Goal: Task Accomplishment & Management: Use online tool/utility

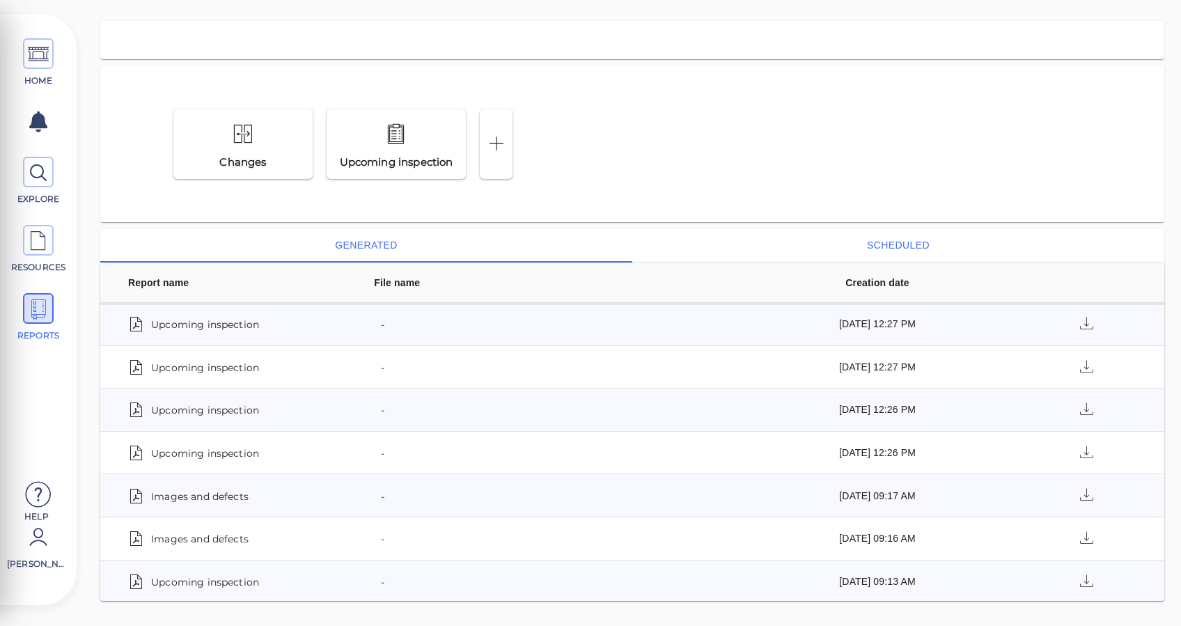
click at [940, 237] on button "scheduled" at bounding box center [898, 245] width 532 height 33
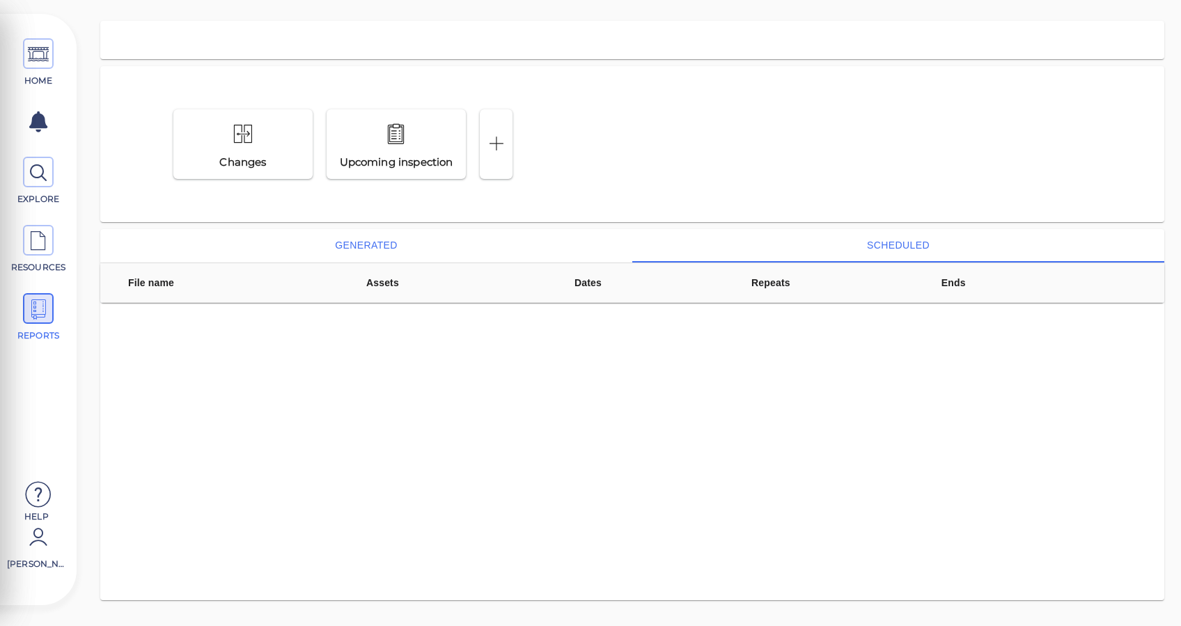
click at [390, 235] on button "generated" at bounding box center [366, 245] width 532 height 33
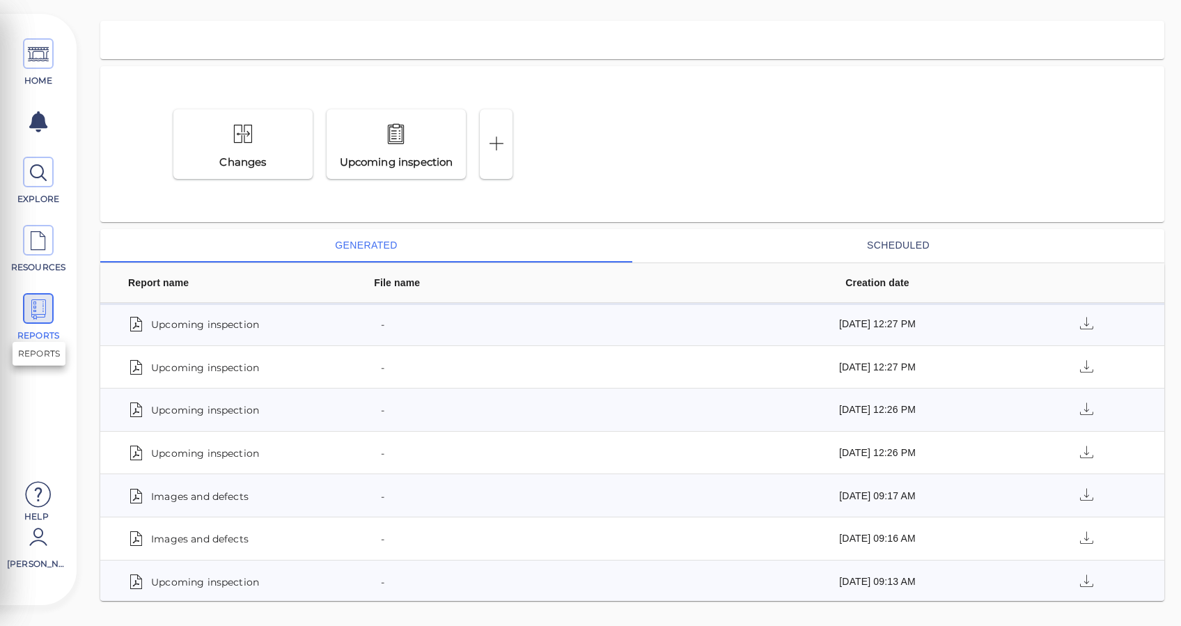
click at [45, 297] on icon at bounding box center [38, 309] width 21 height 31
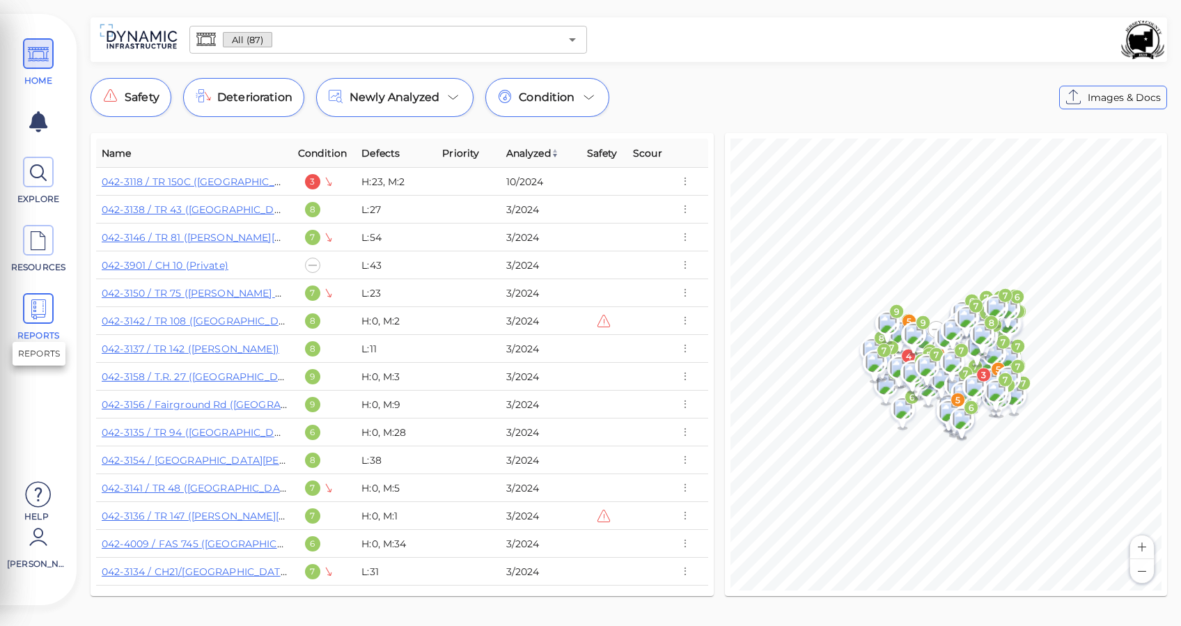
click at [33, 304] on icon at bounding box center [38, 309] width 21 height 31
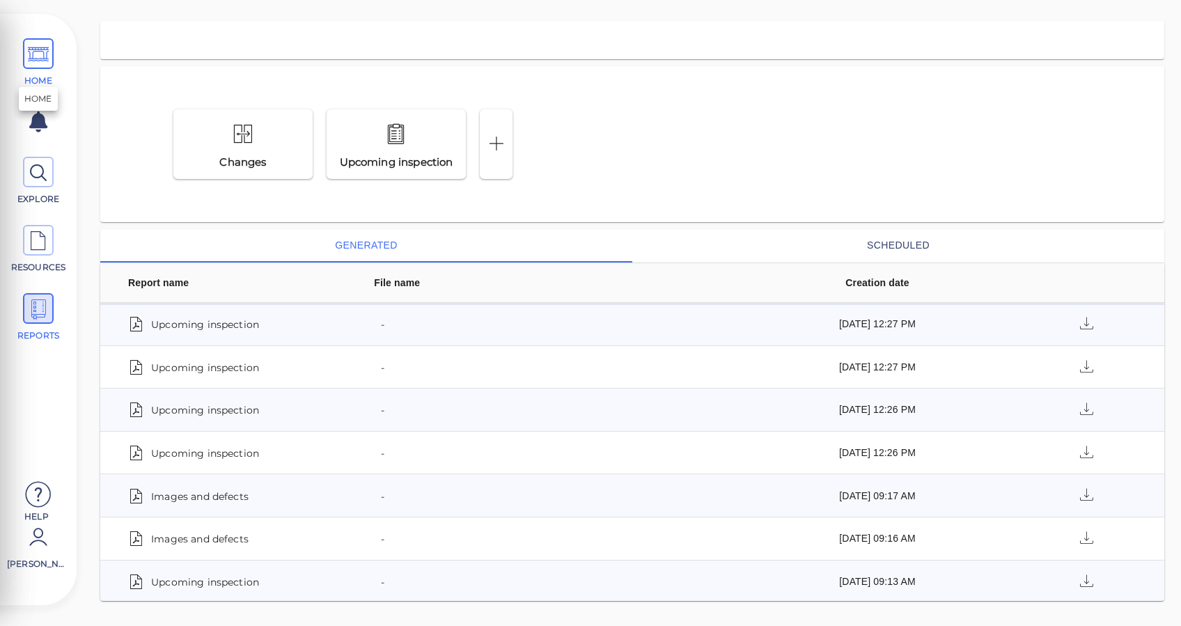
click at [45, 64] on icon at bounding box center [38, 54] width 21 height 31
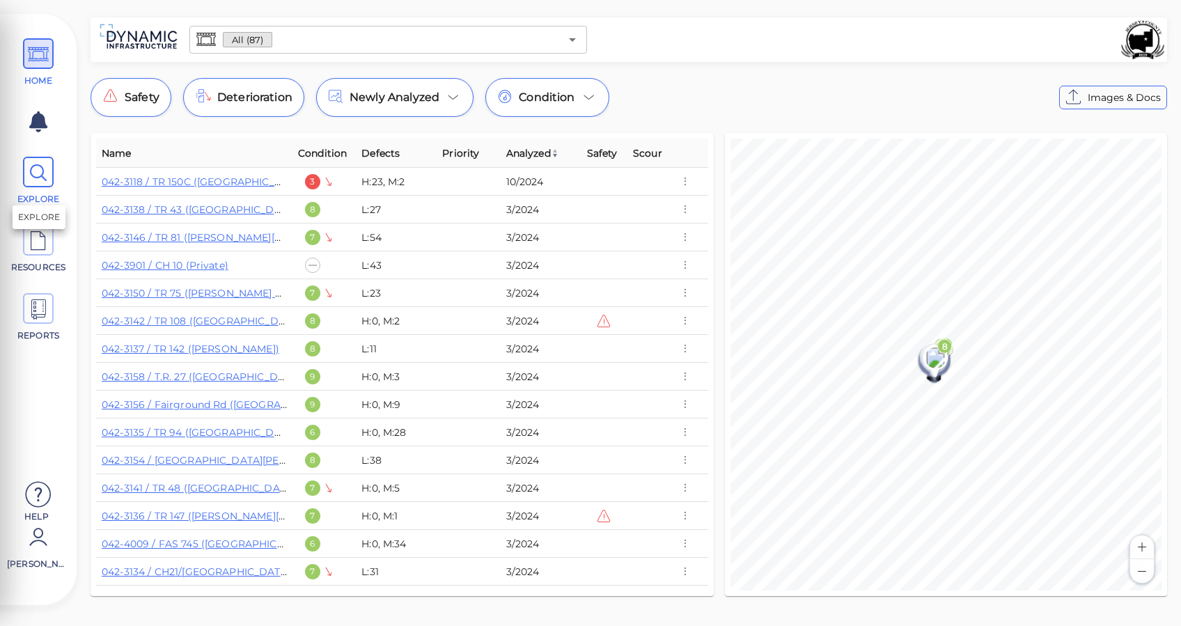
click at [39, 170] on icon at bounding box center [38, 172] width 21 height 31
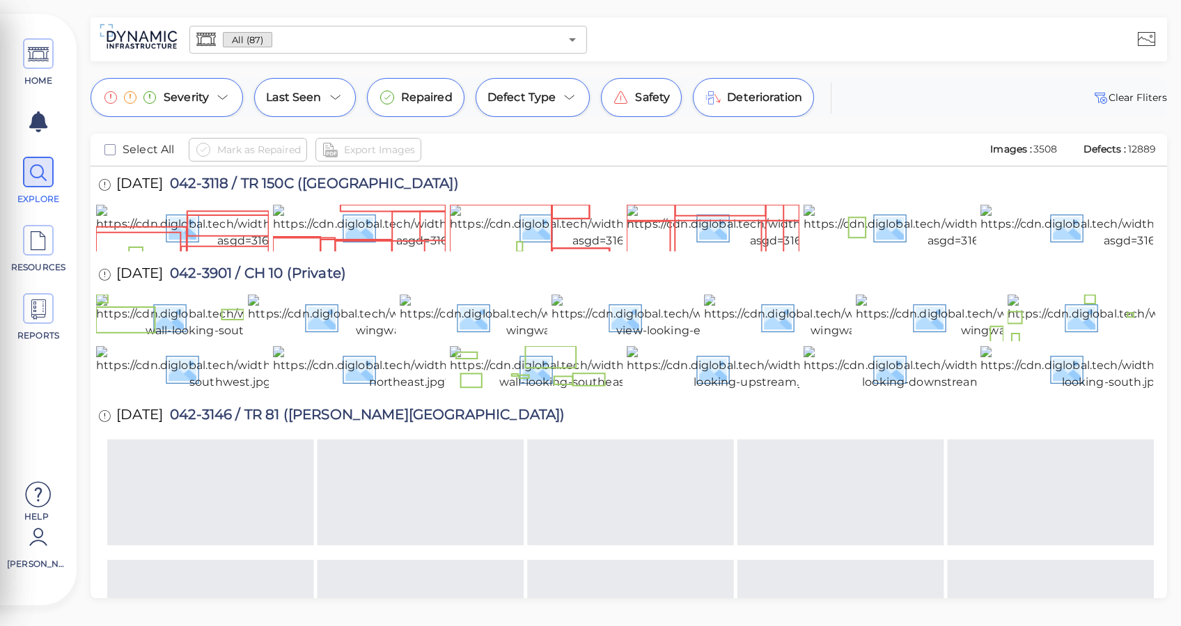
click at [376, 38] on input "text" at bounding box center [415, 39] width 287 height 19
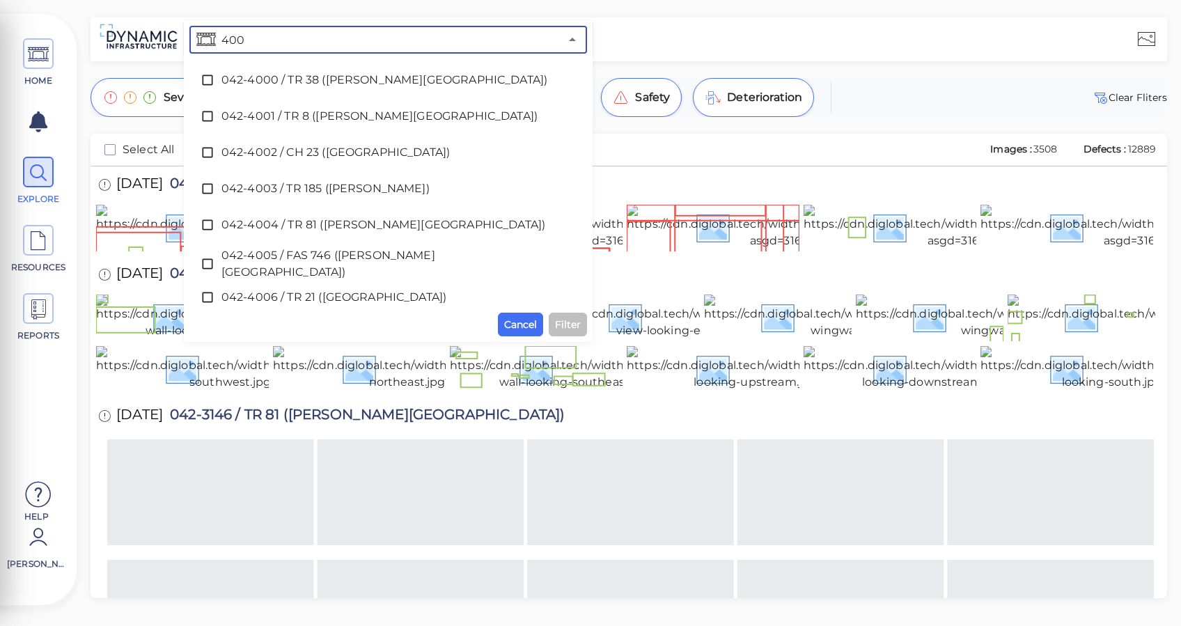
type input "4000"
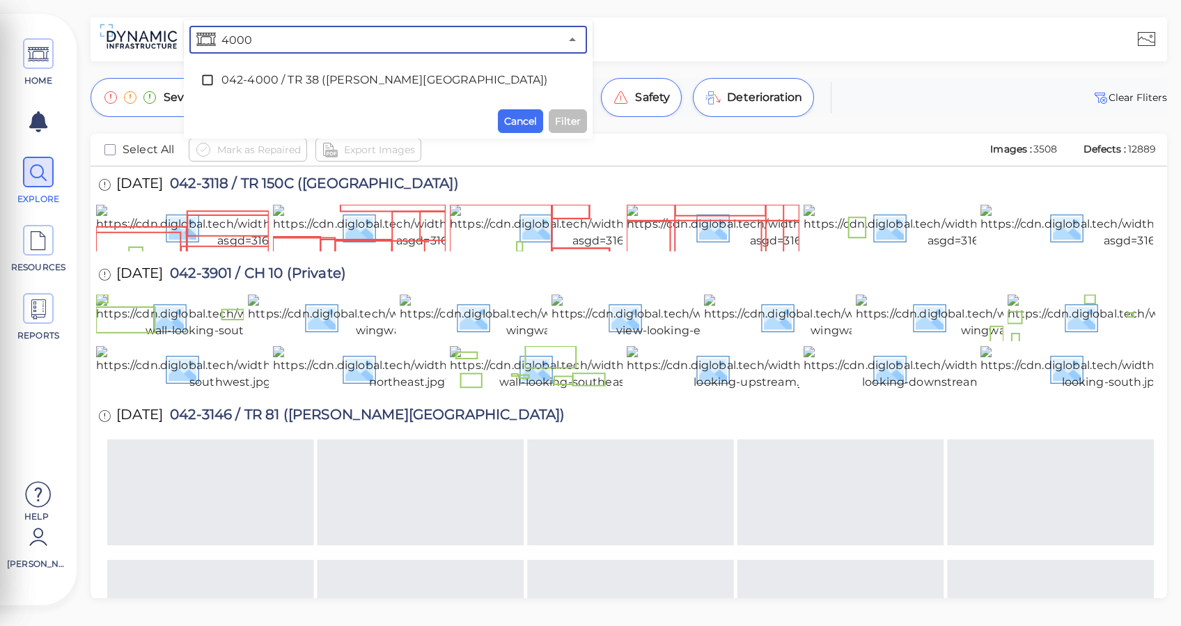
click at [312, 73] on span "042-4000 / TR 38 ([PERSON_NAME][GEOGRAPHIC_DATA])" at bounding box center [387, 80] width 333 height 17
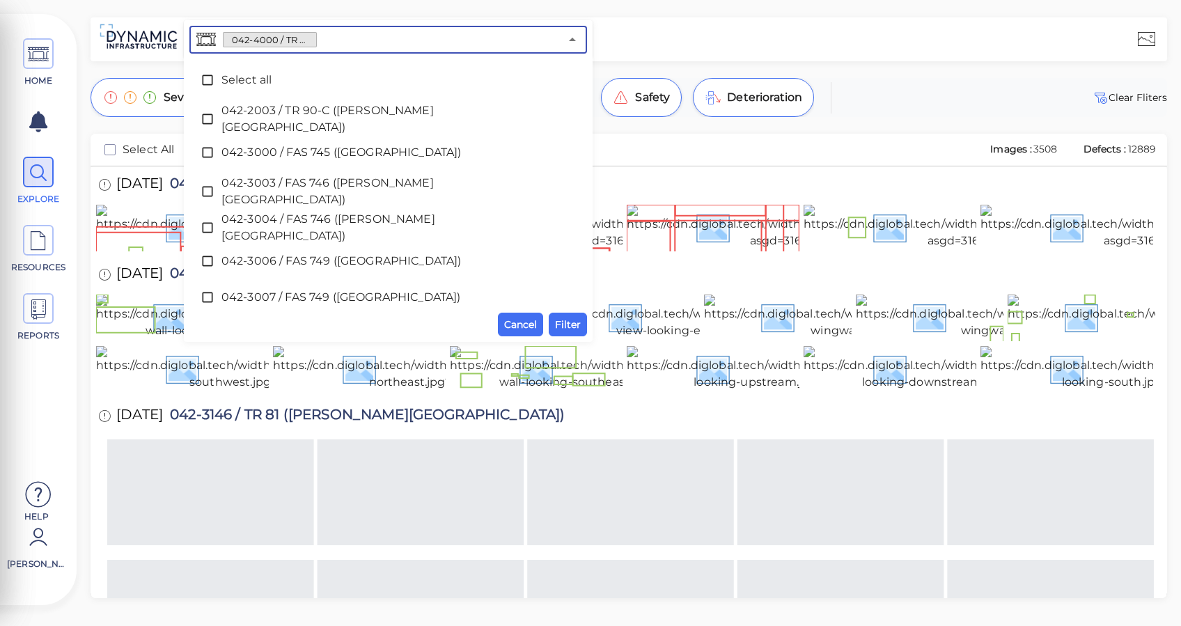
scroll to position [2361, 0]
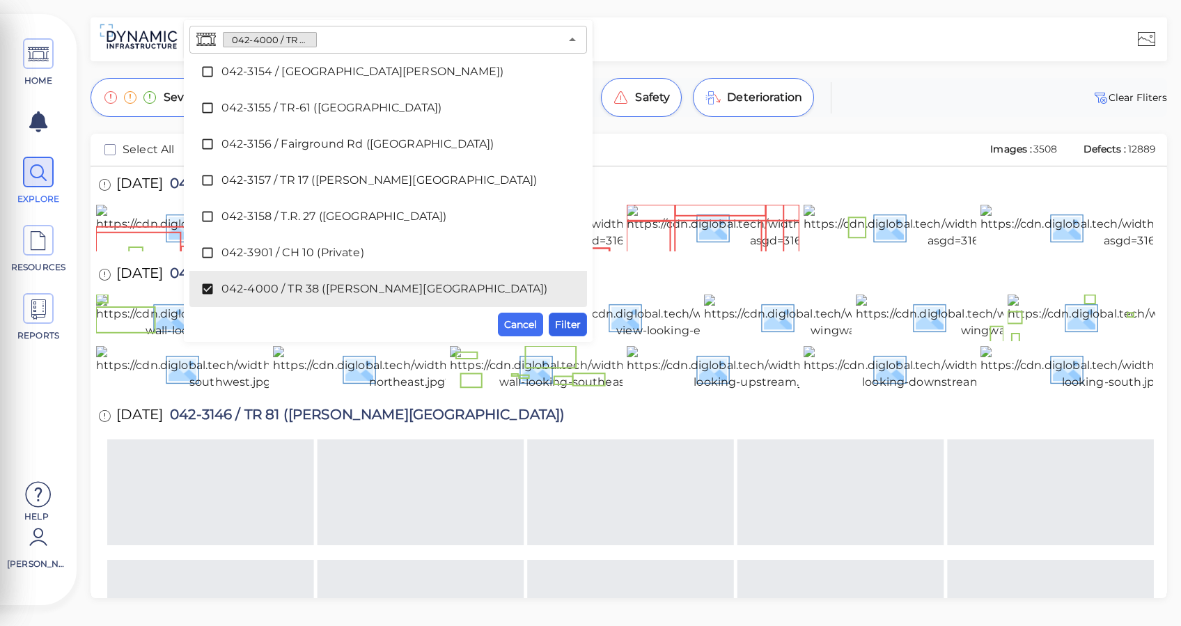
click at [565, 320] on span "Filter" at bounding box center [568, 324] width 26 height 17
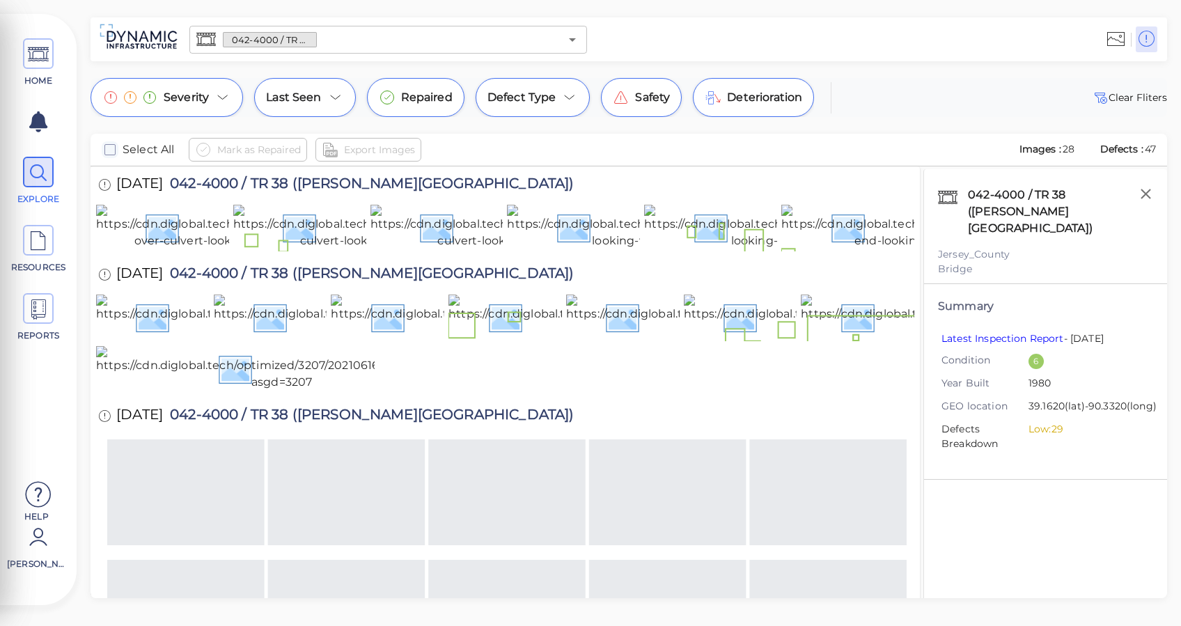
click at [105, 150] on icon "checkbox" at bounding box center [110, 149] width 17 height 17
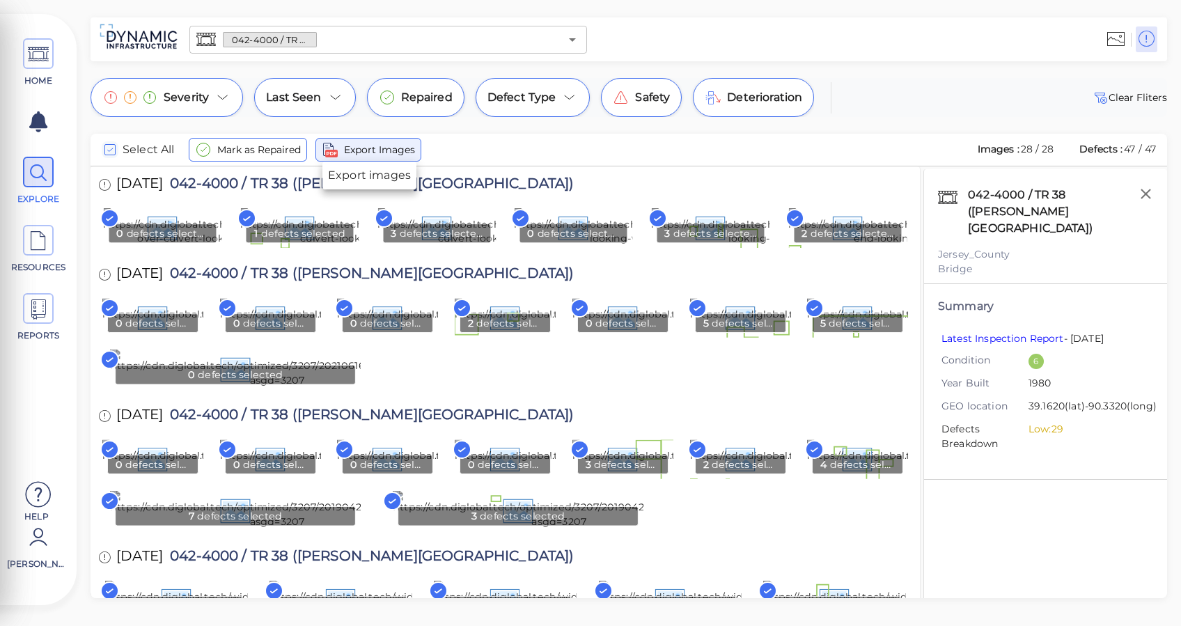
click at [392, 141] on span "Export Images" at bounding box center [379, 149] width 71 height 17
click at [42, 292] on div "HOME EXPLORE RESOURCES REPORTS" at bounding box center [38, 194] width 63 height 333
click at [35, 301] on icon at bounding box center [38, 309] width 21 height 31
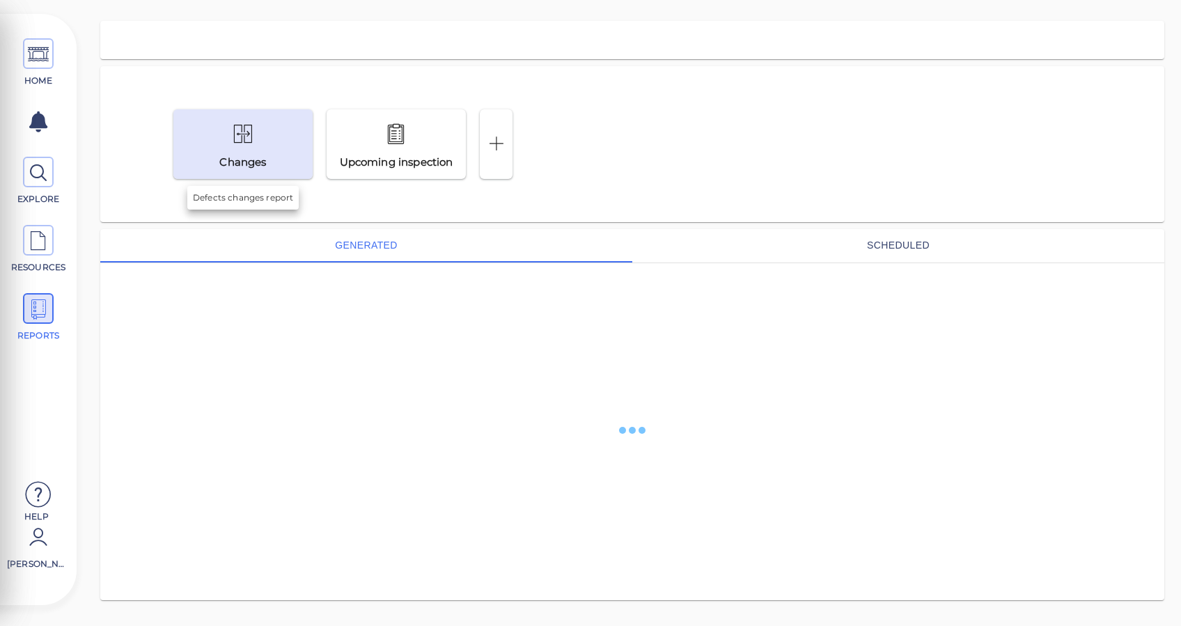
click at [236, 139] on icon at bounding box center [243, 134] width 22 height 33
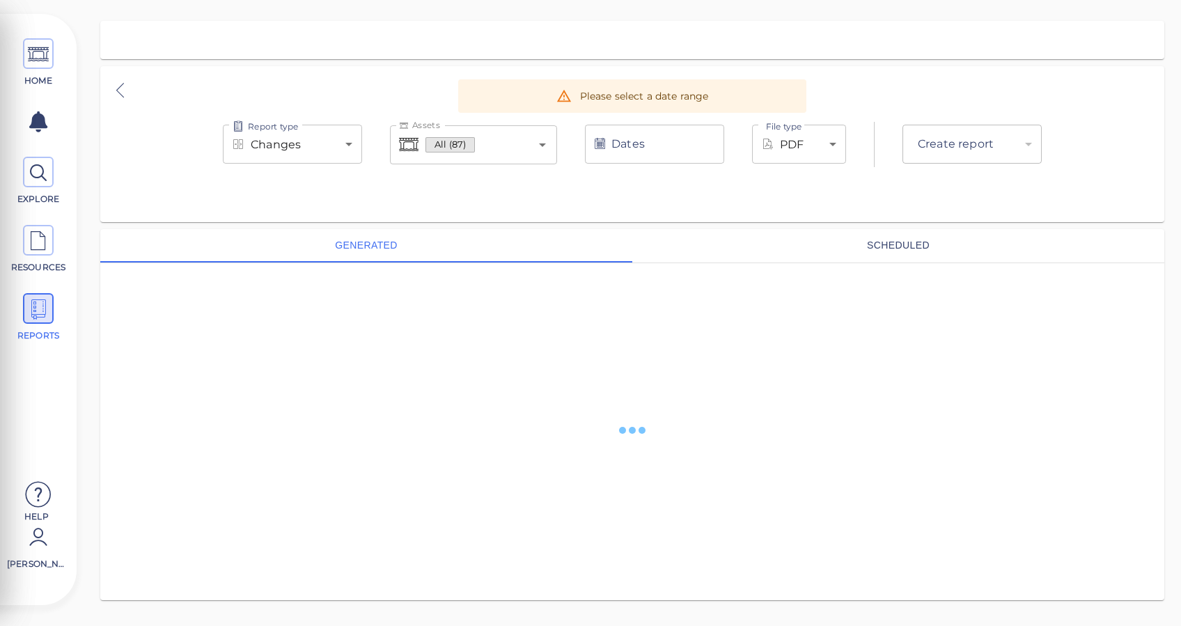
click at [553, 145] on div "All (87) Assets" at bounding box center [473, 144] width 167 height 39
click at [562, 147] on div "Report type Changes deltas Report type Assets All (87) Assets Dates Dates File …" at bounding box center [632, 144] width 1022 height 45
click at [537, 144] on icon "Open" at bounding box center [542, 144] width 17 height 17
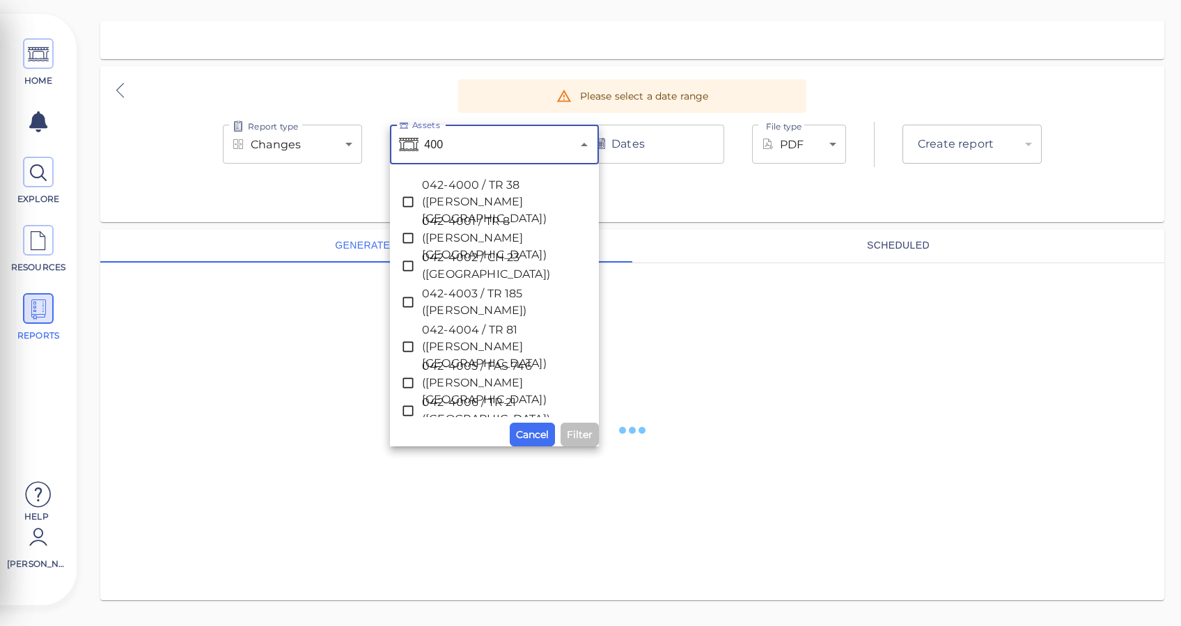
type input "4000"
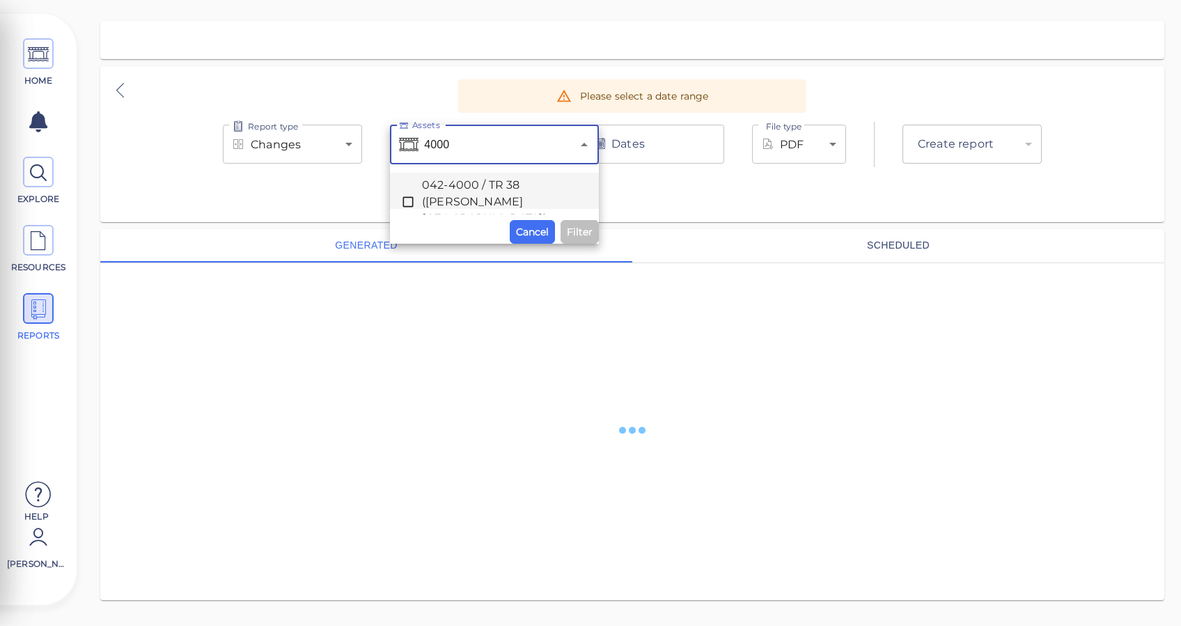
click at [423, 181] on span "042-4000 / TR 38 ([PERSON_NAME][GEOGRAPHIC_DATA])" at bounding box center [494, 202] width 145 height 50
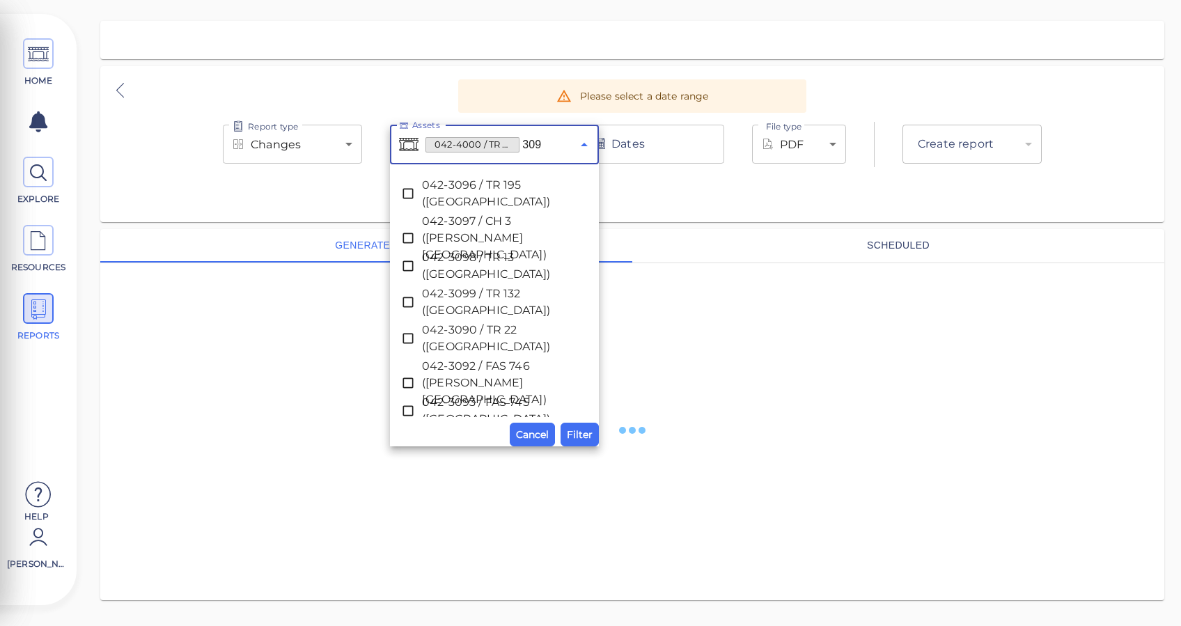
type input "3098"
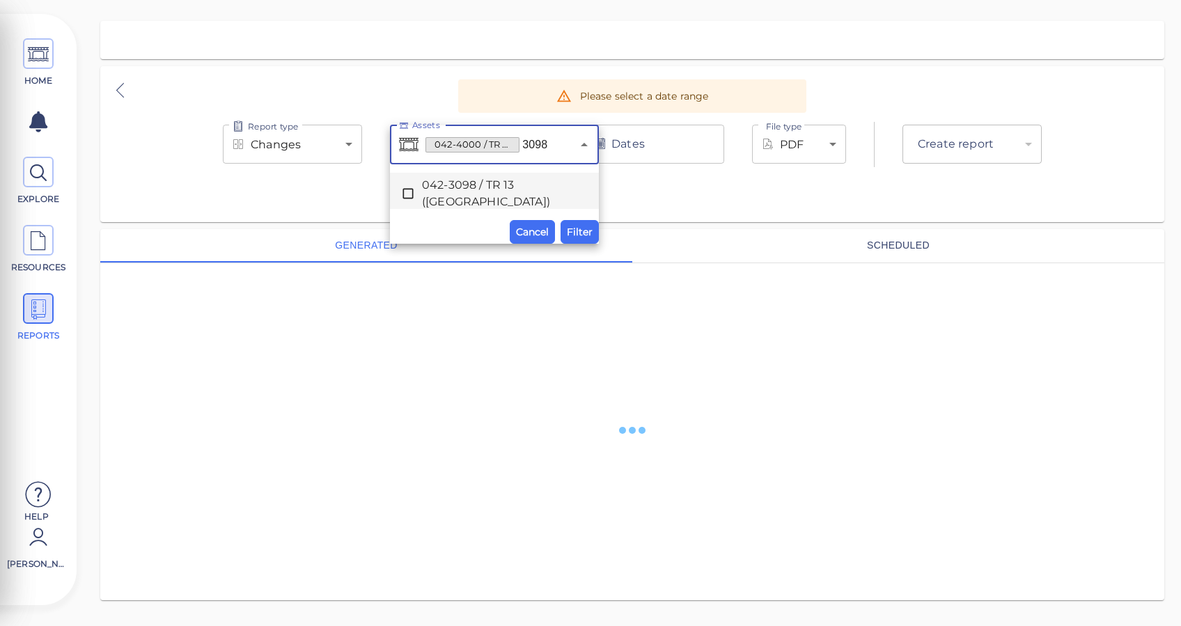
click at [403, 196] on icon at bounding box center [408, 193] width 10 height 10
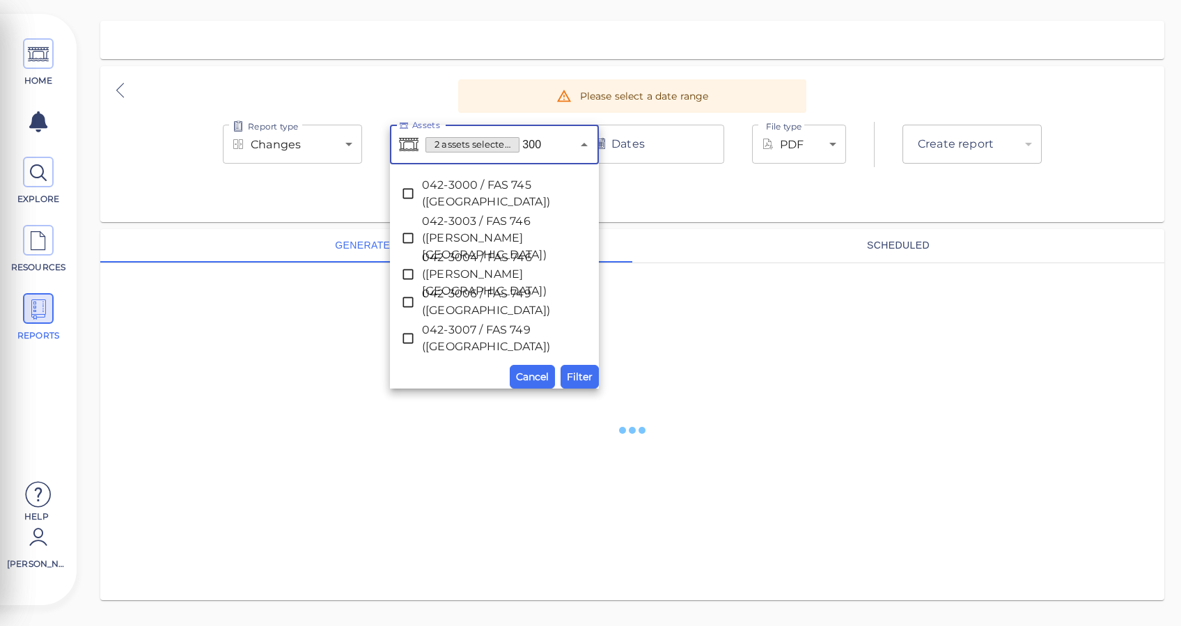
type input "3000"
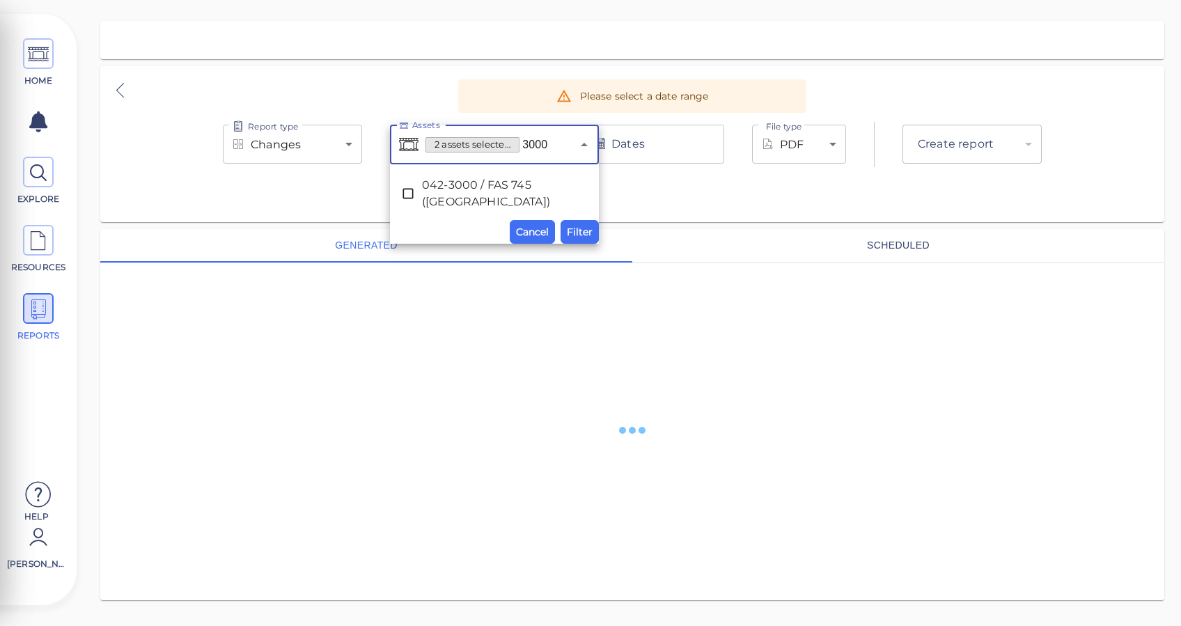
click at [507, 193] on span "042-3000 / FAS 745 ([GEOGRAPHIC_DATA])" at bounding box center [494, 193] width 145 height 33
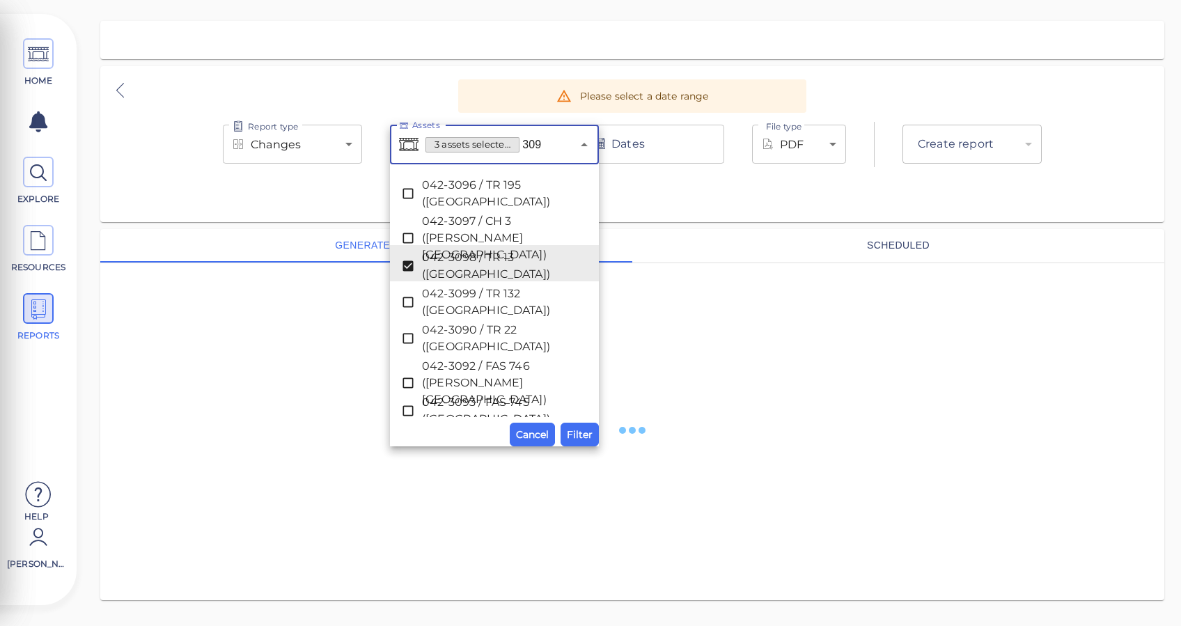
type input "3092"
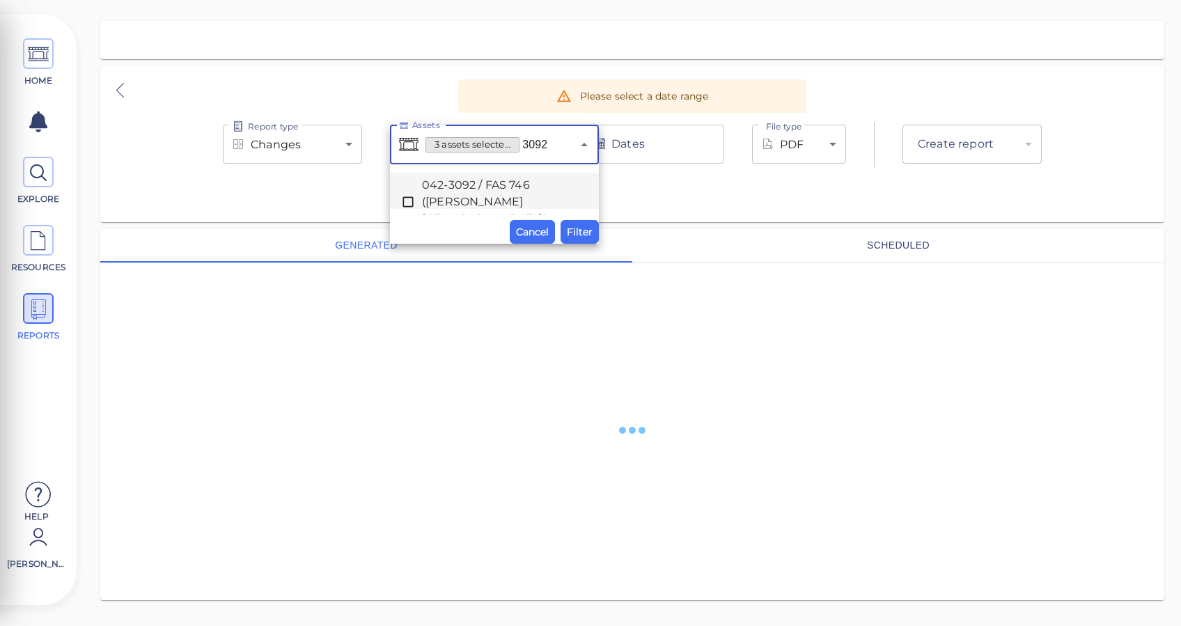
click at [450, 187] on span "042-3092 / FAS 746 ([PERSON_NAME][GEOGRAPHIC_DATA])" at bounding box center [494, 202] width 145 height 50
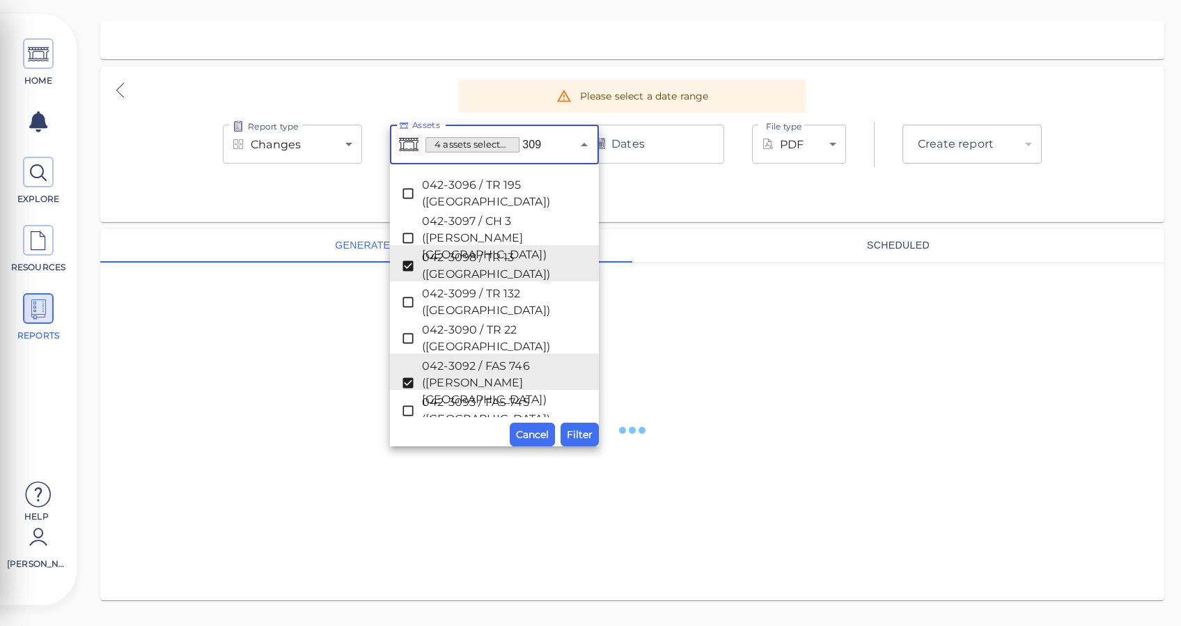
type input "3095"
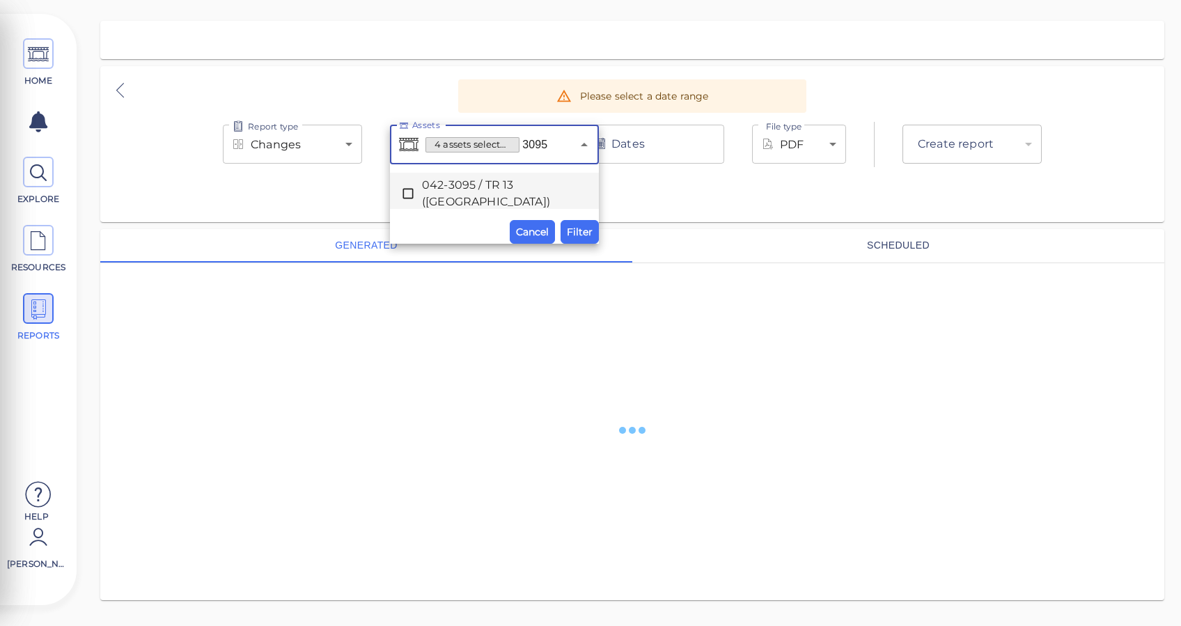
click at [429, 185] on span "042-3095 / TR 13 ([GEOGRAPHIC_DATA])" at bounding box center [494, 193] width 145 height 33
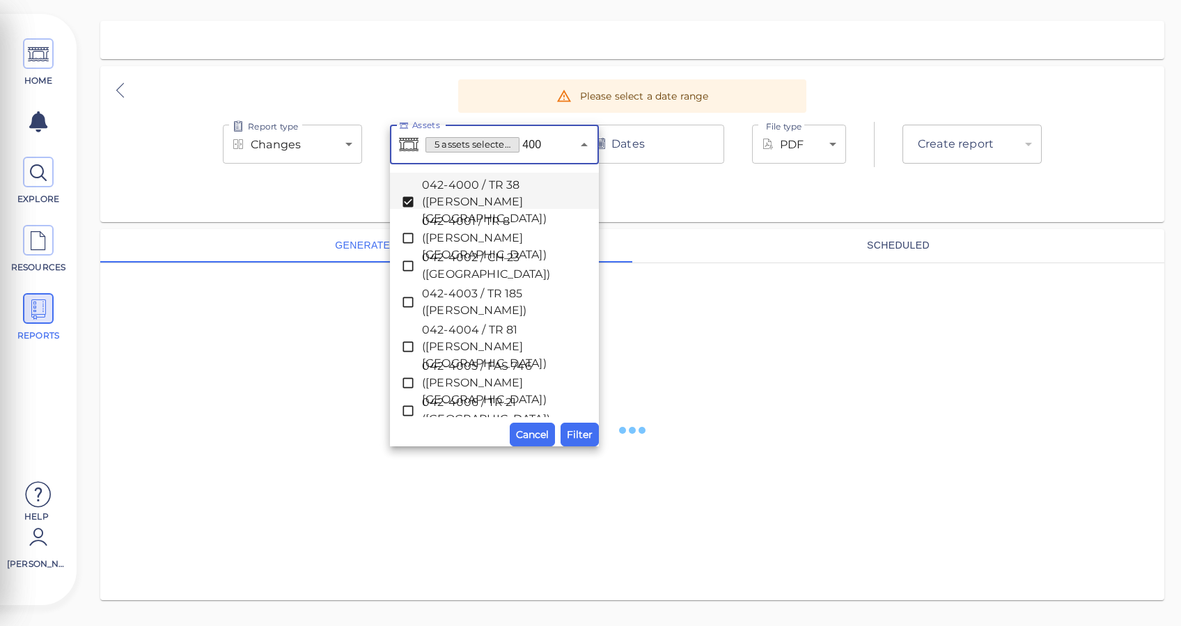
type input "4006"
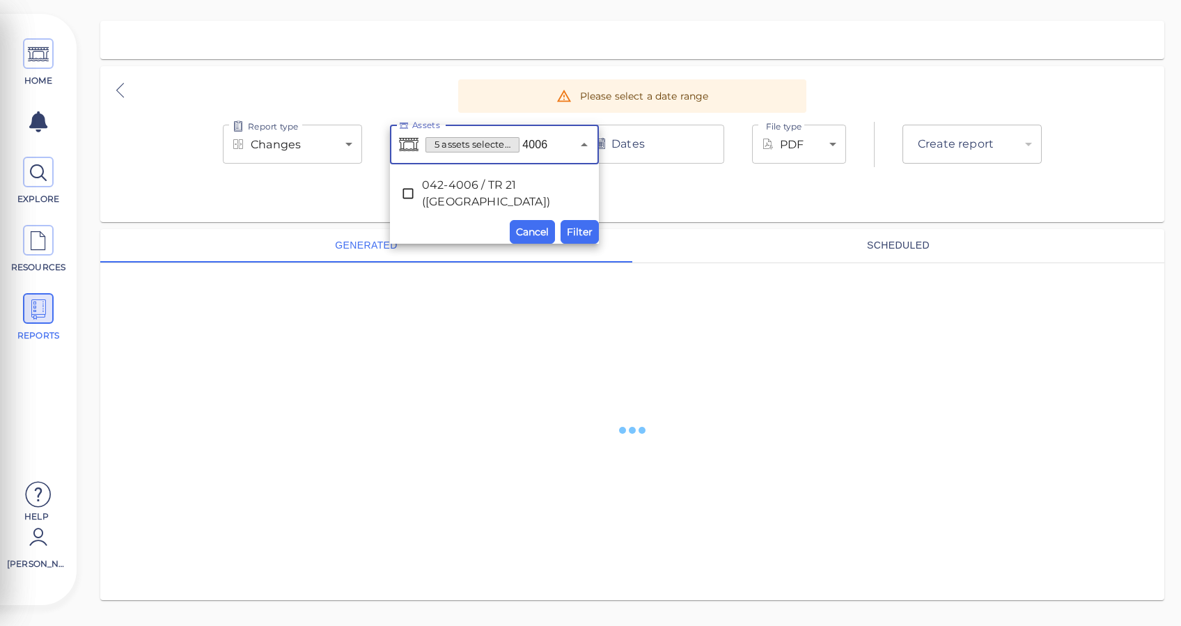
click at [478, 178] on span "042-4006 / TR 21 ([GEOGRAPHIC_DATA])" at bounding box center [494, 193] width 145 height 33
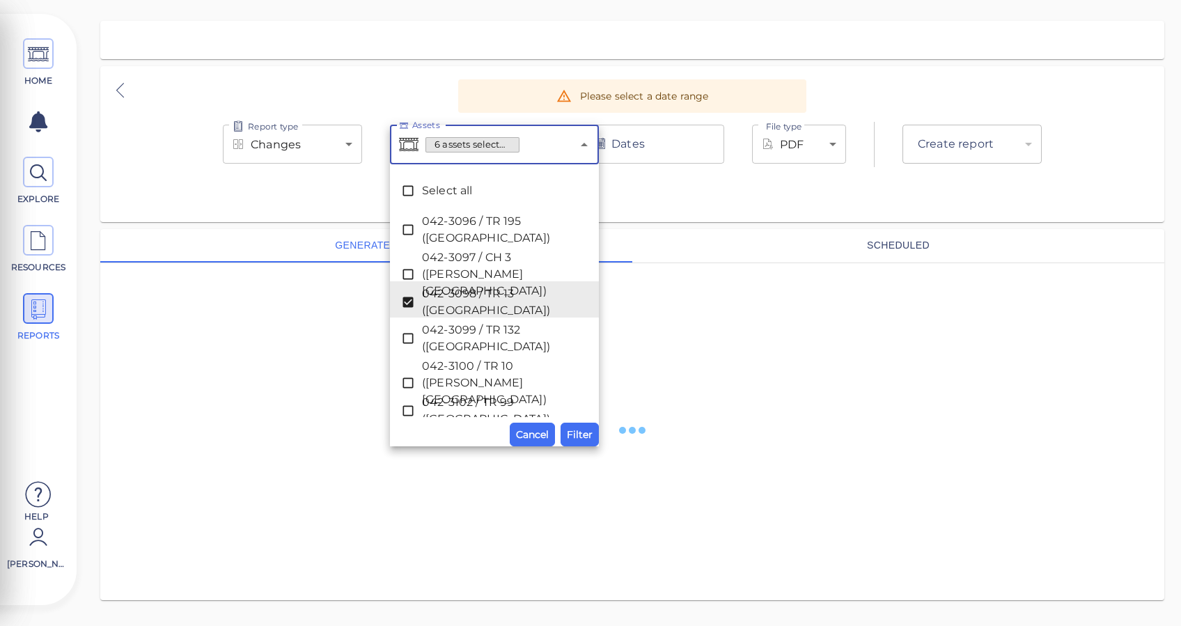
scroll to position [1674, 0]
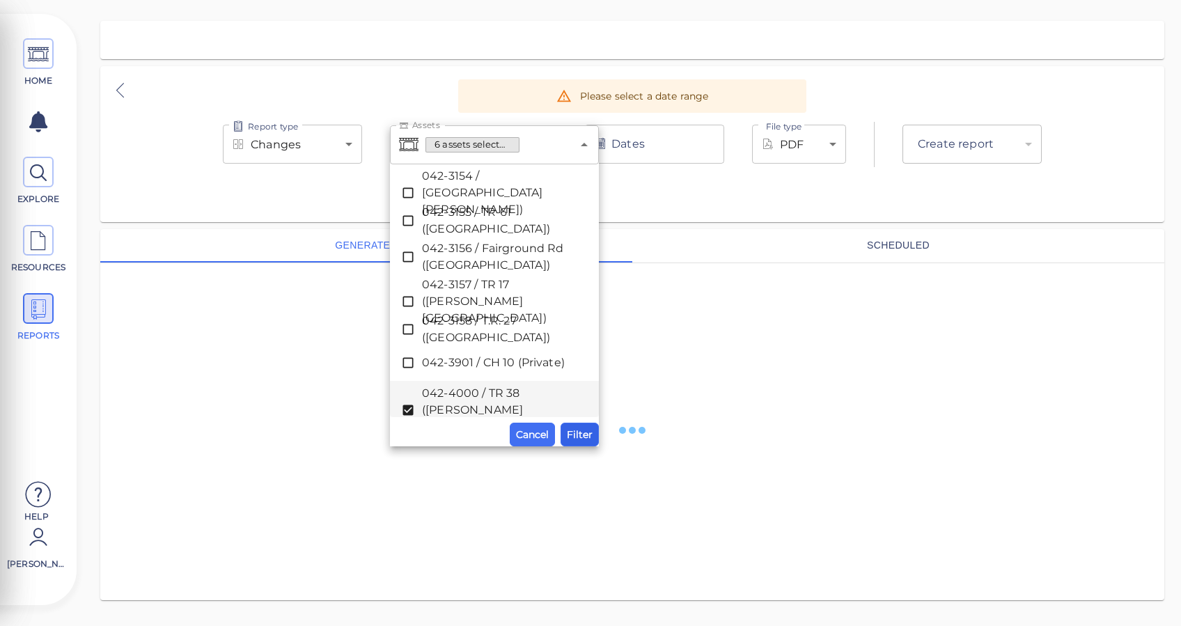
click at [581, 443] on button "Filter" at bounding box center [579, 435] width 38 height 24
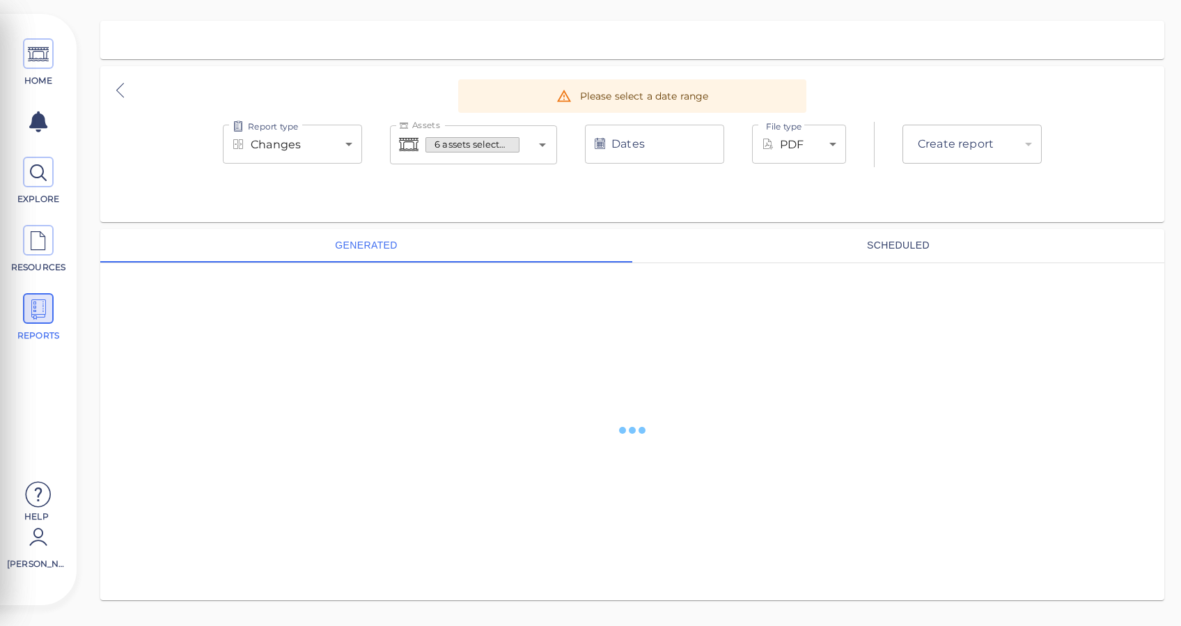
click at [670, 148] on input "Dates" at bounding box center [654, 144] width 139 height 39
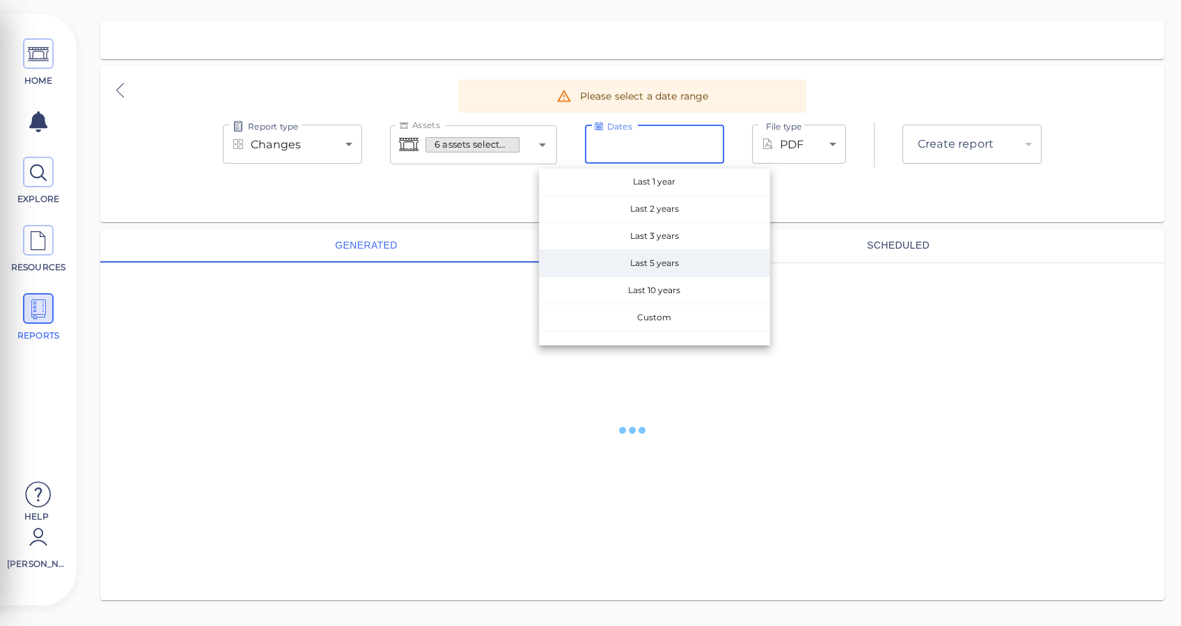
click at [672, 262] on span "Last 5 years" at bounding box center [654, 263] width 230 height 26
type input "[DATE] - [DATE]"
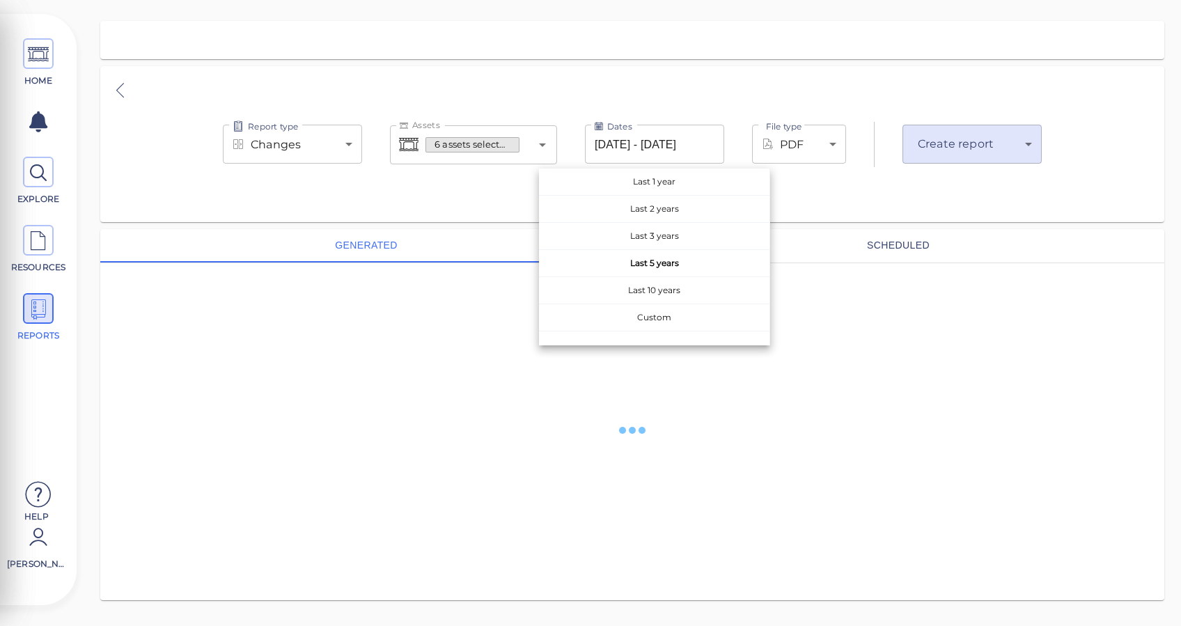
click at [825, 180] on div "Report type Changes deltas Report type Assets 6 assets selected Assets Dates [D…" at bounding box center [632, 144] width 1064 height 73
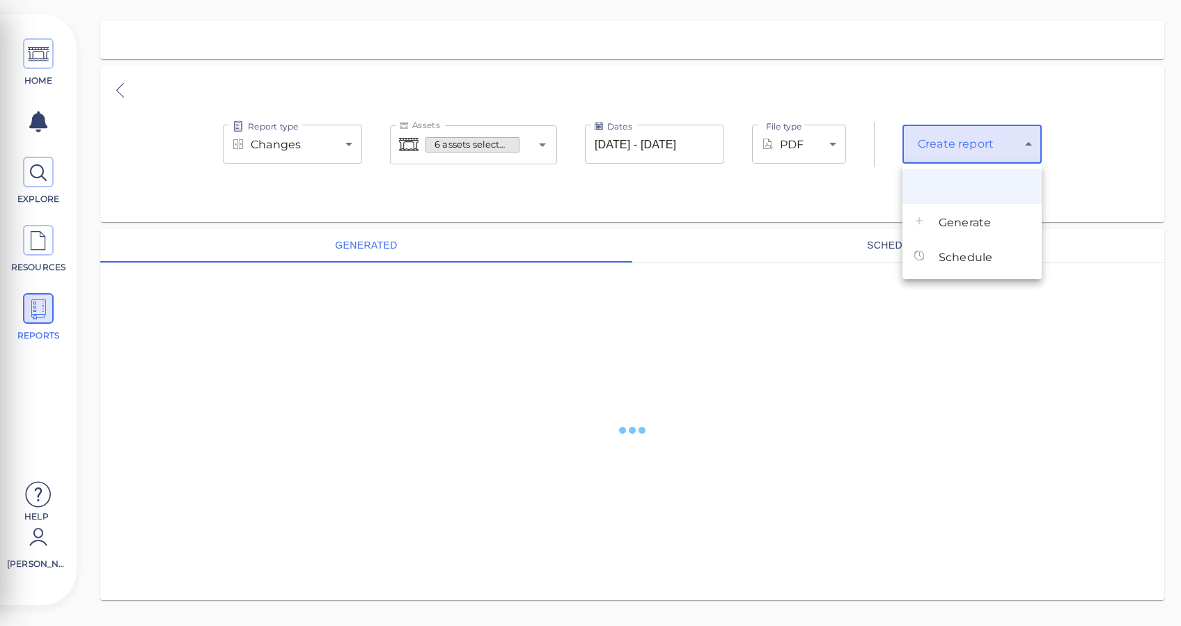
click at [950, 0] on body "This app is not optimized for mobile screens. Please access using a desktop or …" at bounding box center [590, 0] width 1181 height 0
click at [941, 217] on span "Generate" at bounding box center [964, 222] width 52 height 17
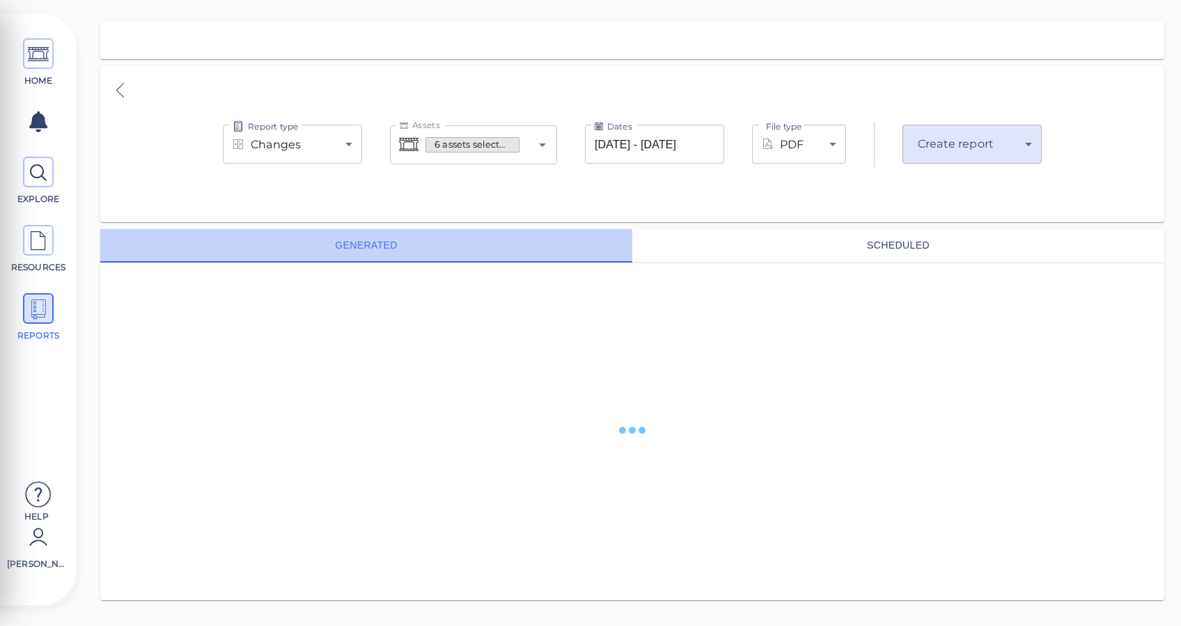
click at [361, 253] on button "generated" at bounding box center [366, 245] width 532 height 33
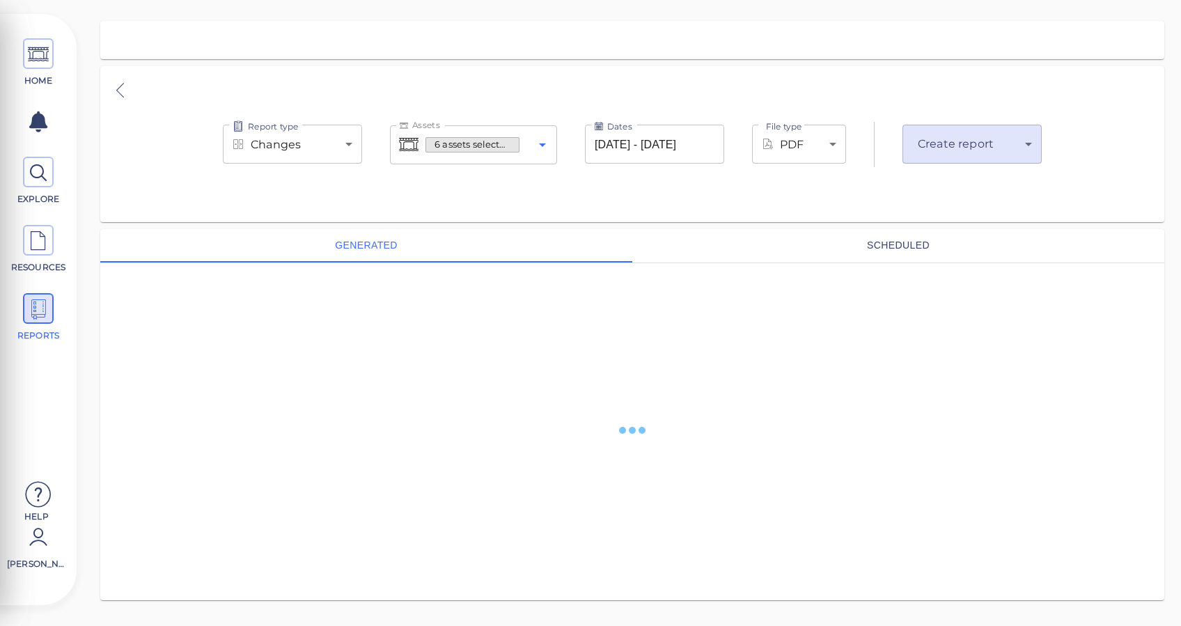
click at [549, 145] on icon "Open" at bounding box center [542, 144] width 17 height 17
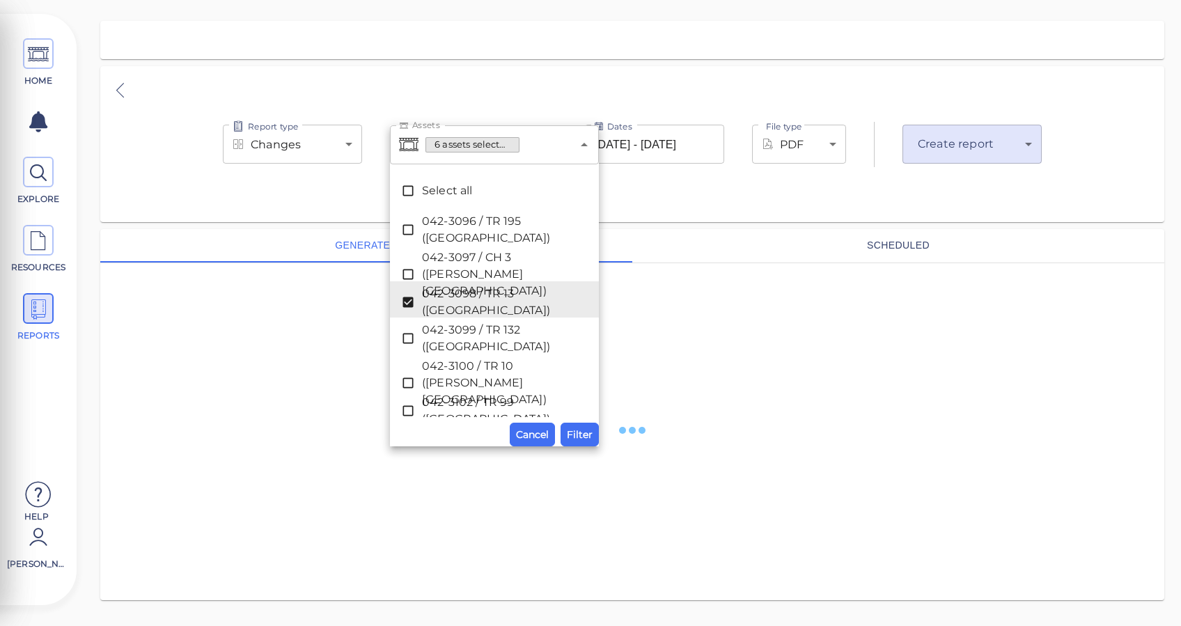
click at [606, 72] on div "Report type Changes deltas Report type Assets 6 assets selected Assets Select a…" at bounding box center [632, 144] width 1064 height 156
click at [592, 79] on div "Report type Changes deltas Report type Assets 6 assets selected Assets Select a…" at bounding box center [632, 144] width 1064 height 156
click at [585, 430] on span "Filter" at bounding box center [580, 434] width 26 height 17
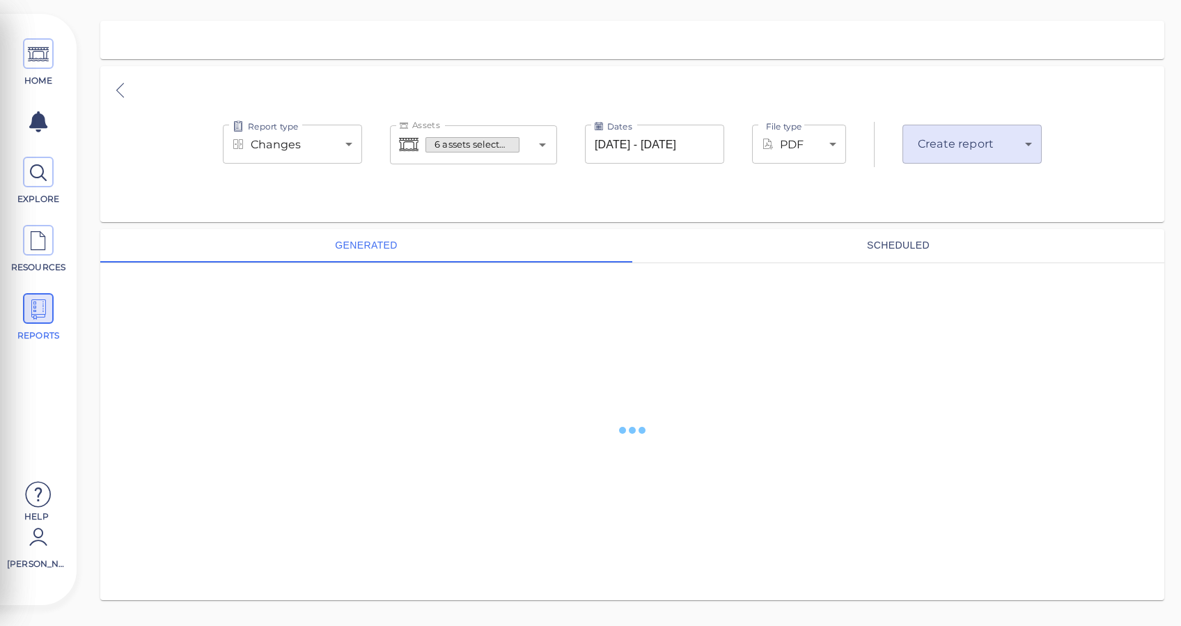
click at [702, 140] on input "[DATE] - [DATE]" at bounding box center [654, 144] width 139 height 39
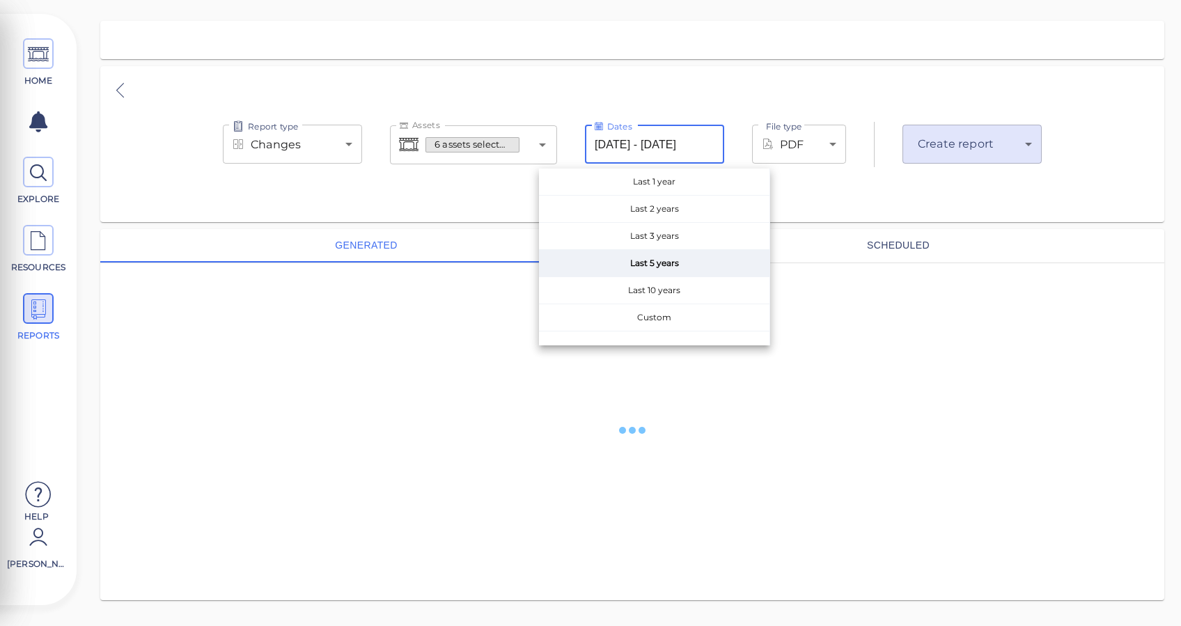
click at [646, 264] on span "Last 5 years" at bounding box center [654, 263] width 230 height 26
click at [870, 167] on div "Report type Changes deltas Report type Assets 6 assets selected Assets Dates [D…" at bounding box center [632, 144] width 1064 height 73
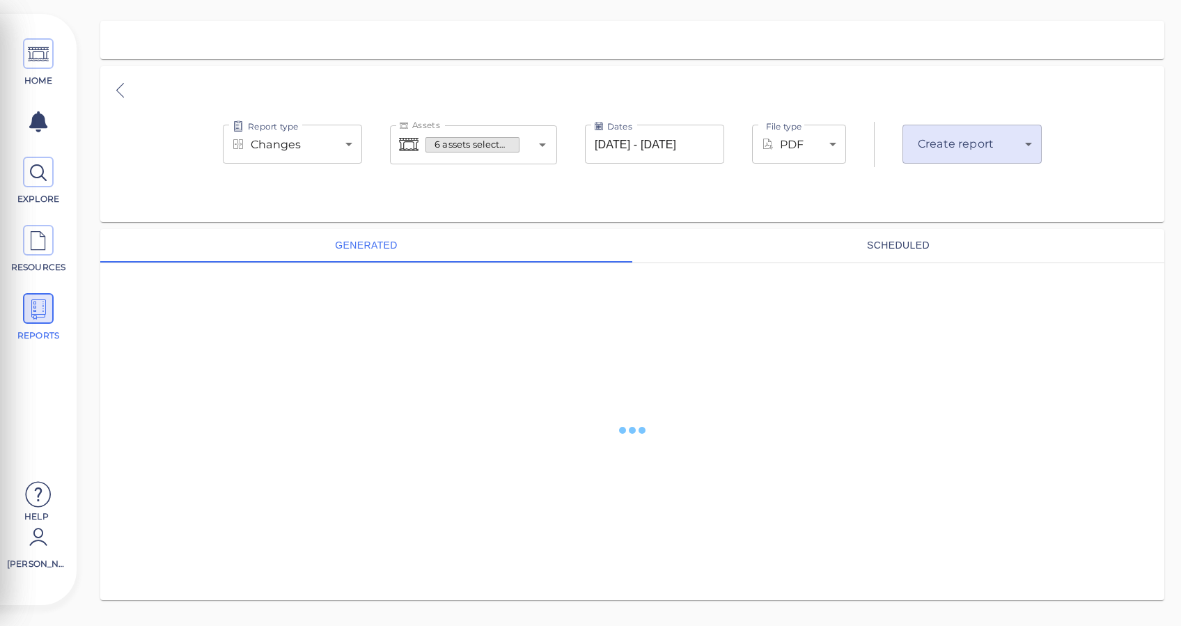
click at [955, 0] on body "This app is not optimized for mobile screens. Please access using a desktop or …" at bounding box center [590, 0] width 1181 height 0
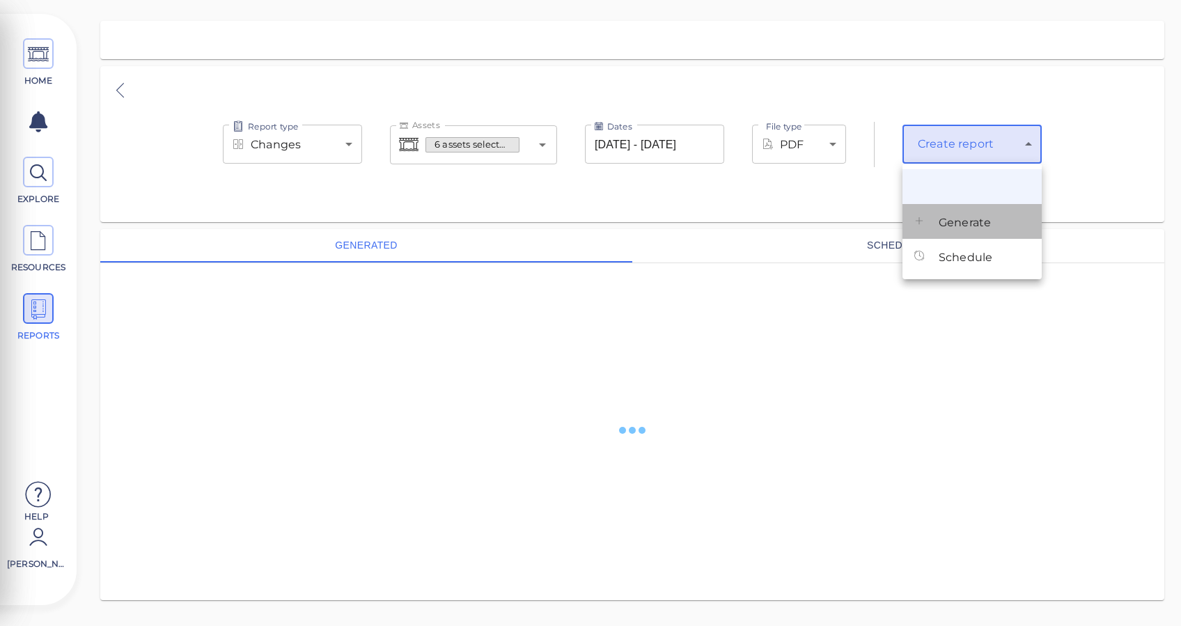
click at [952, 221] on span "Generate" at bounding box center [964, 222] width 52 height 17
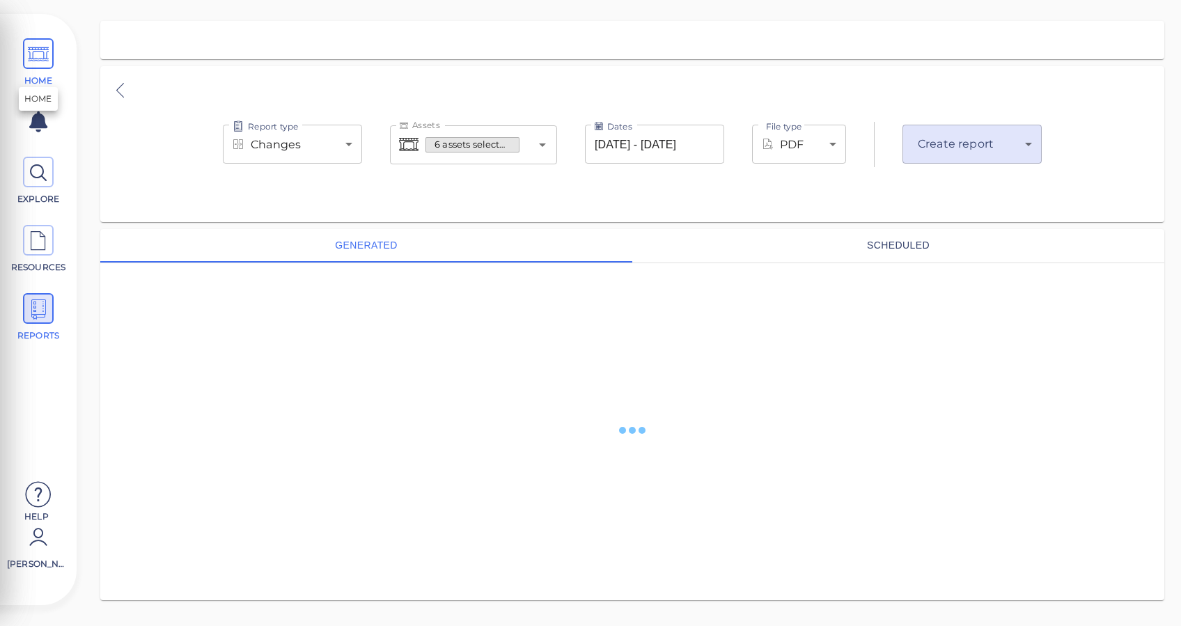
click at [49, 72] on span "HOME" at bounding box center [38, 62] width 63 height 49
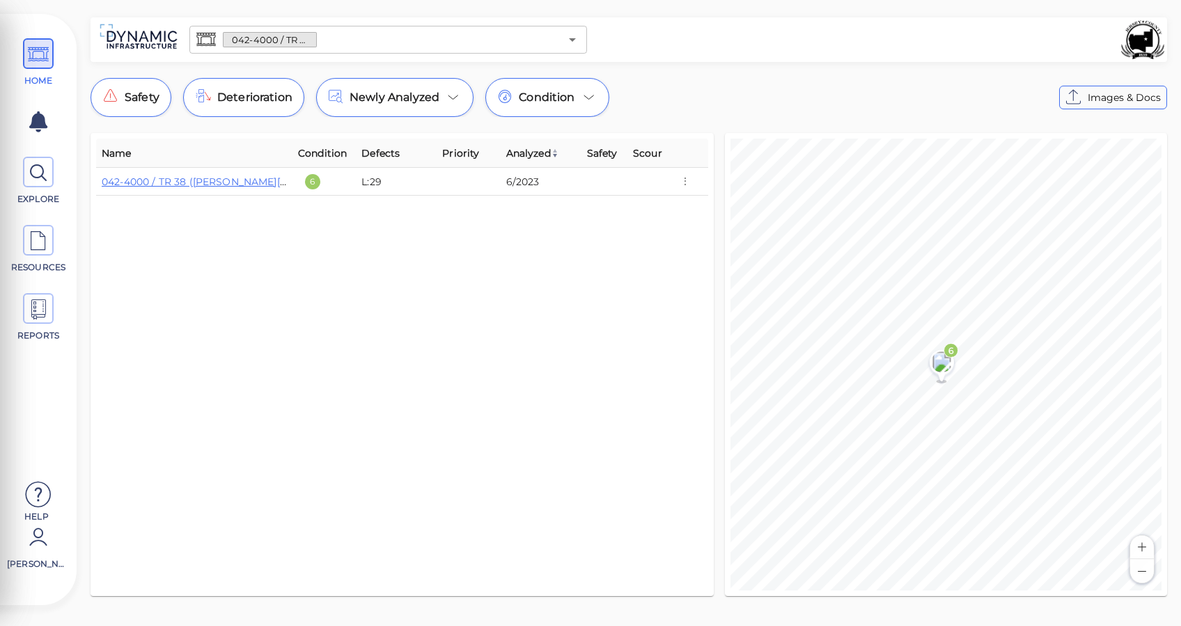
click at [397, 54] on div "042-4000 / TR 38 ([PERSON_NAME][GEOGRAPHIC_DATA]) ​" at bounding box center [388, 39] width 409 height 39
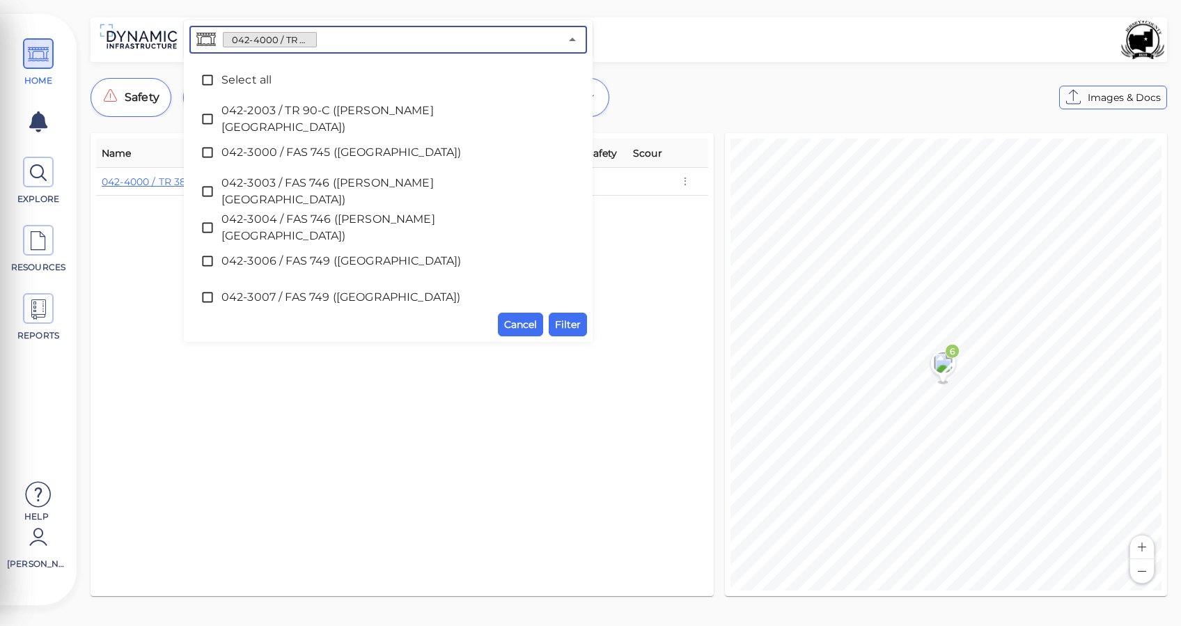
click at [398, 43] on input "text" at bounding box center [438, 39] width 243 height 19
click at [237, 79] on span "Select all" at bounding box center [387, 80] width 333 height 17
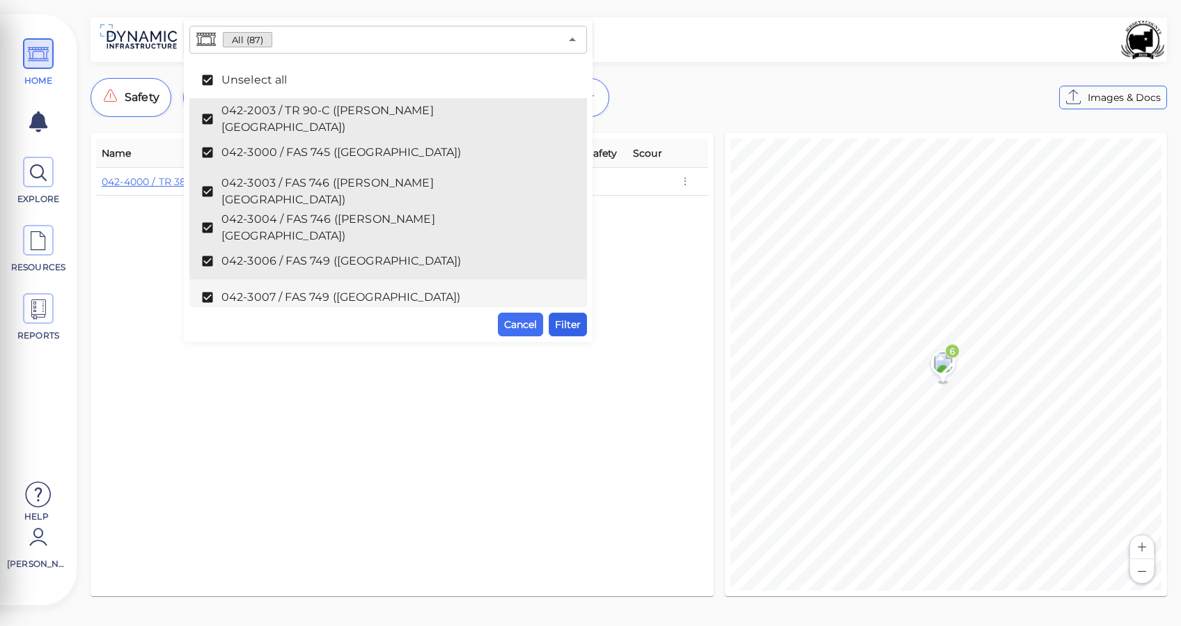
click at [574, 313] on button "Filter" at bounding box center [568, 325] width 38 height 24
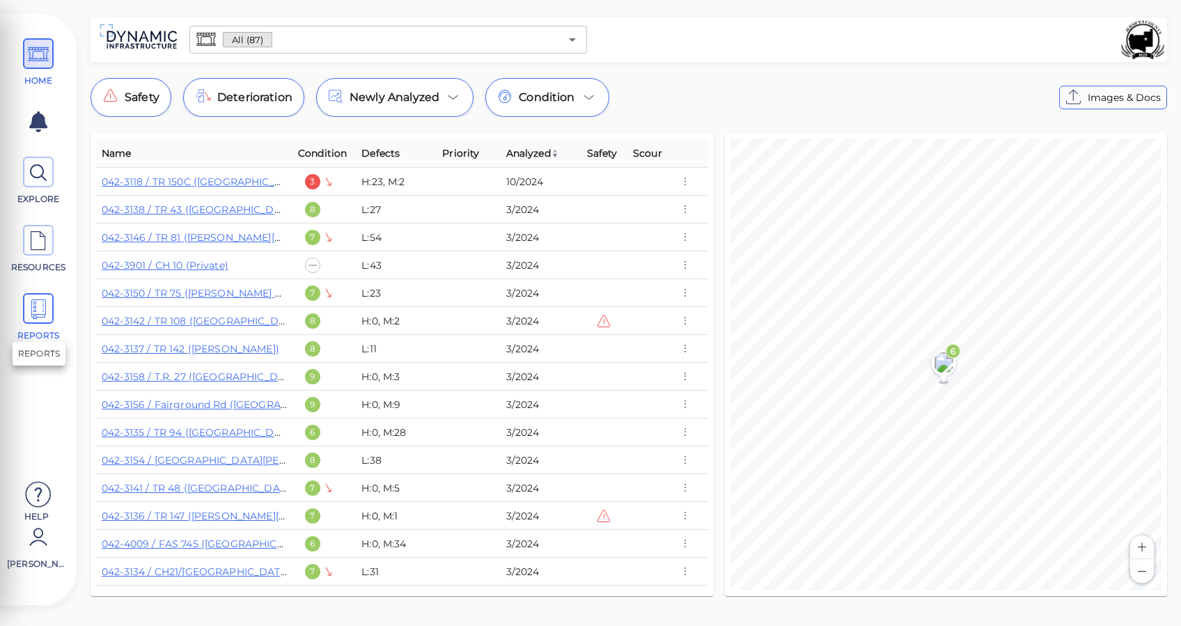
click at [26, 319] on span at bounding box center [38, 308] width 31 height 31
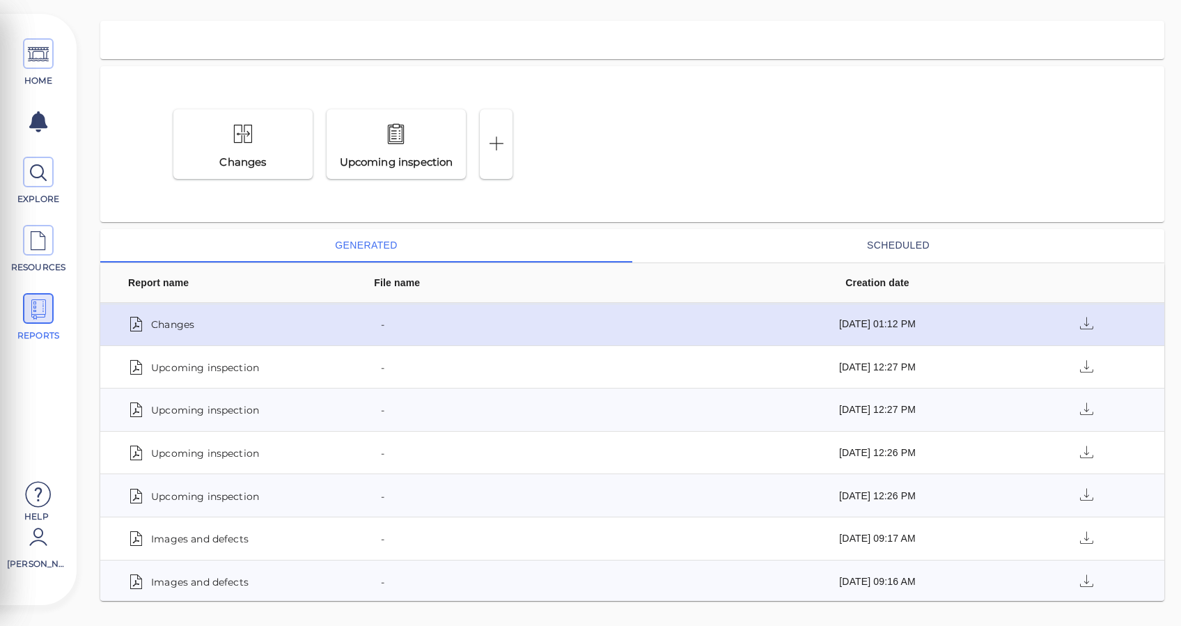
click at [158, 325] on span "Changes" at bounding box center [172, 323] width 43 height 19
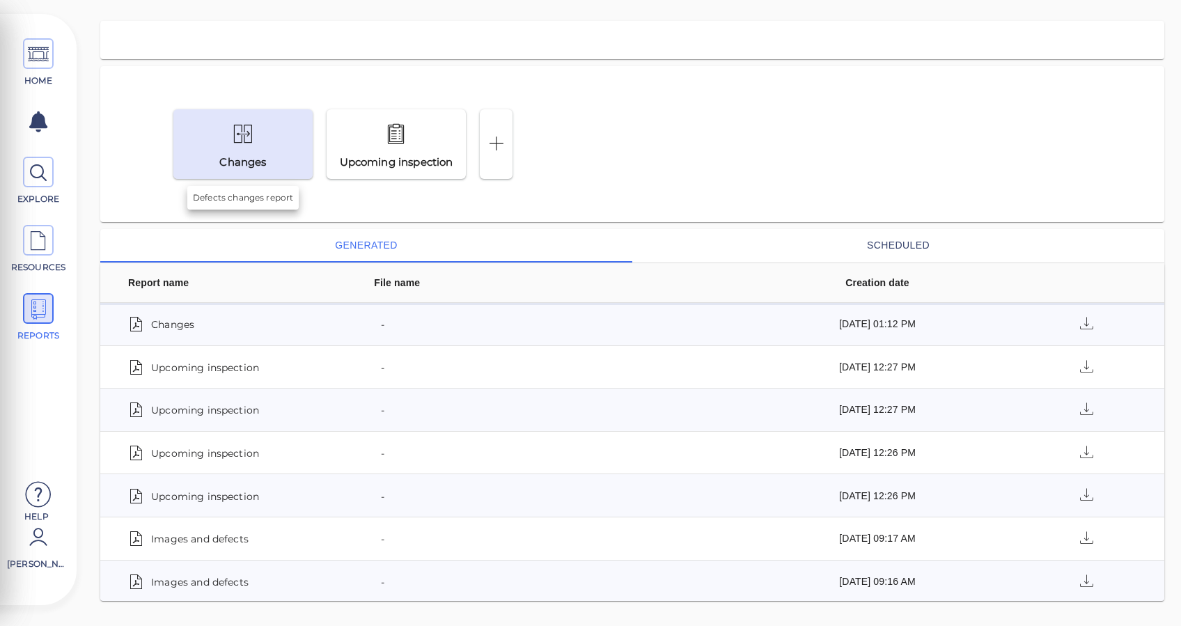
click at [265, 138] on div at bounding box center [243, 134] width 68 height 33
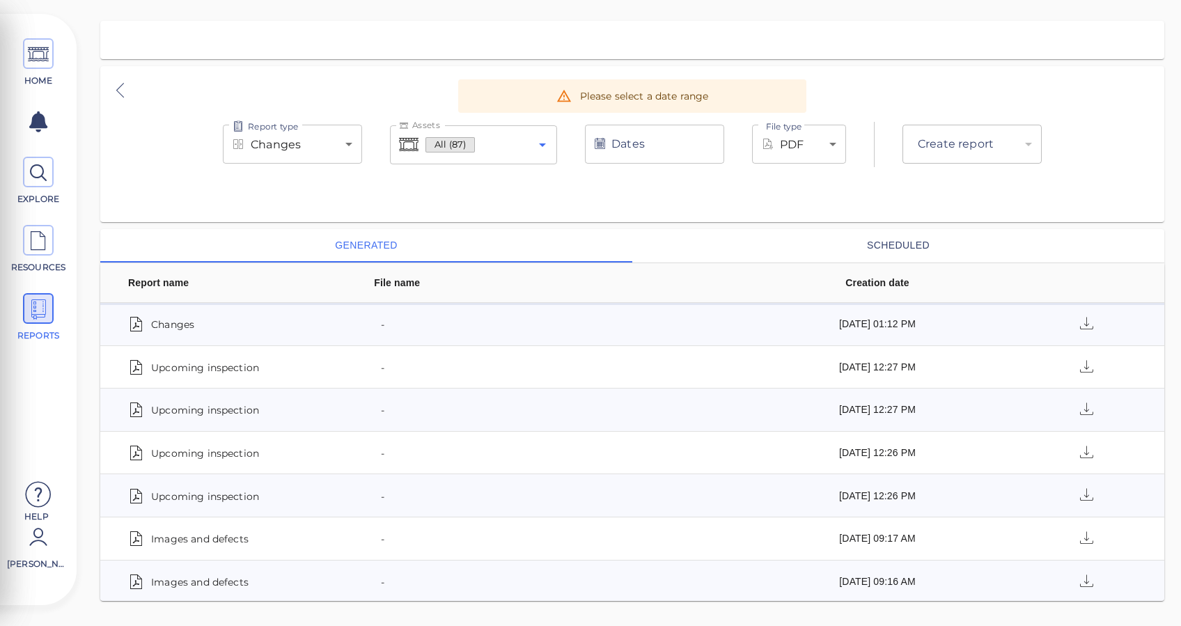
click at [542, 144] on icon "Open" at bounding box center [542, 144] width 7 height 3
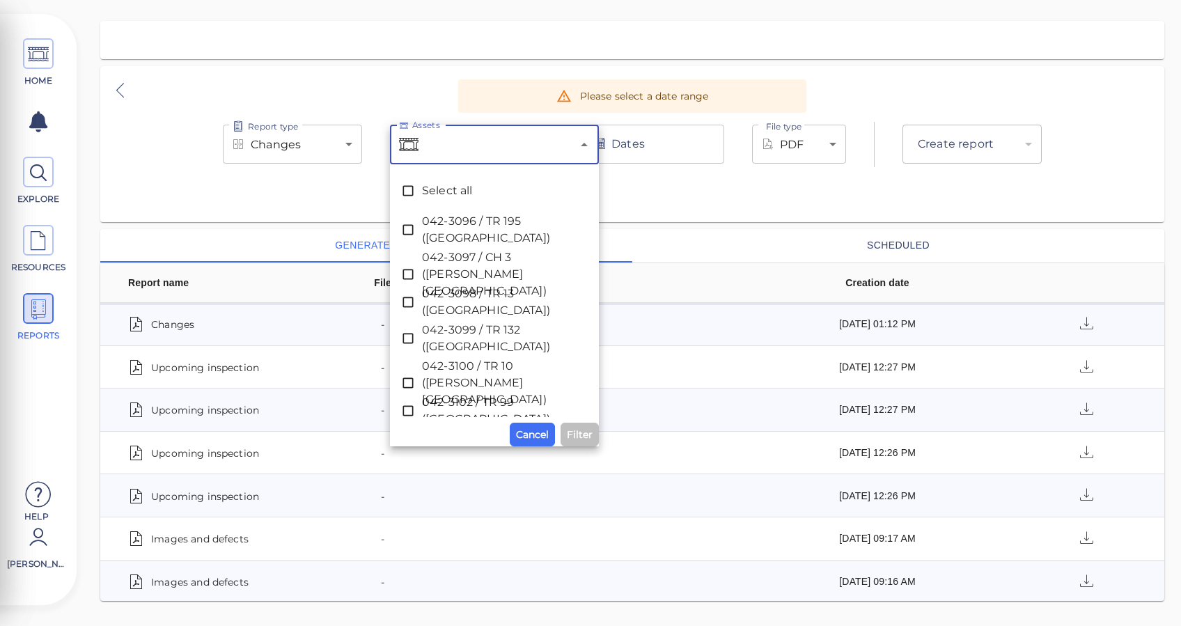
click at [485, 160] on div "Assets" at bounding box center [494, 144] width 209 height 39
type input "3092"
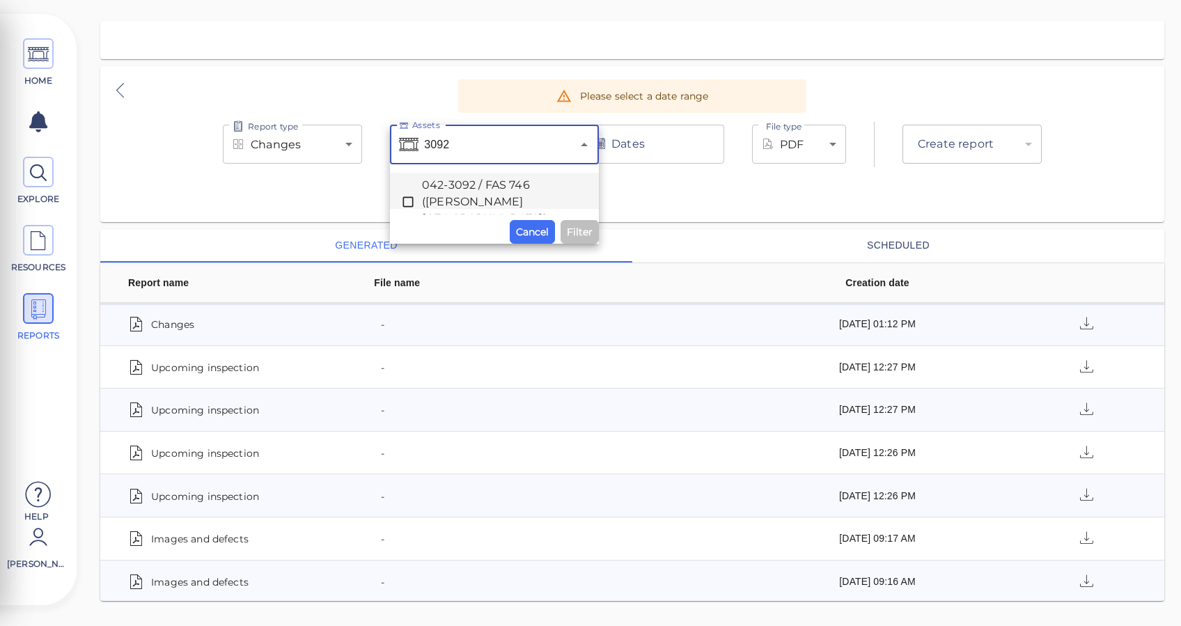
click at [457, 188] on span "042-3092 / FAS 746 ([PERSON_NAME][GEOGRAPHIC_DATA])" at bounding box center [494, 202] width 145 height 50
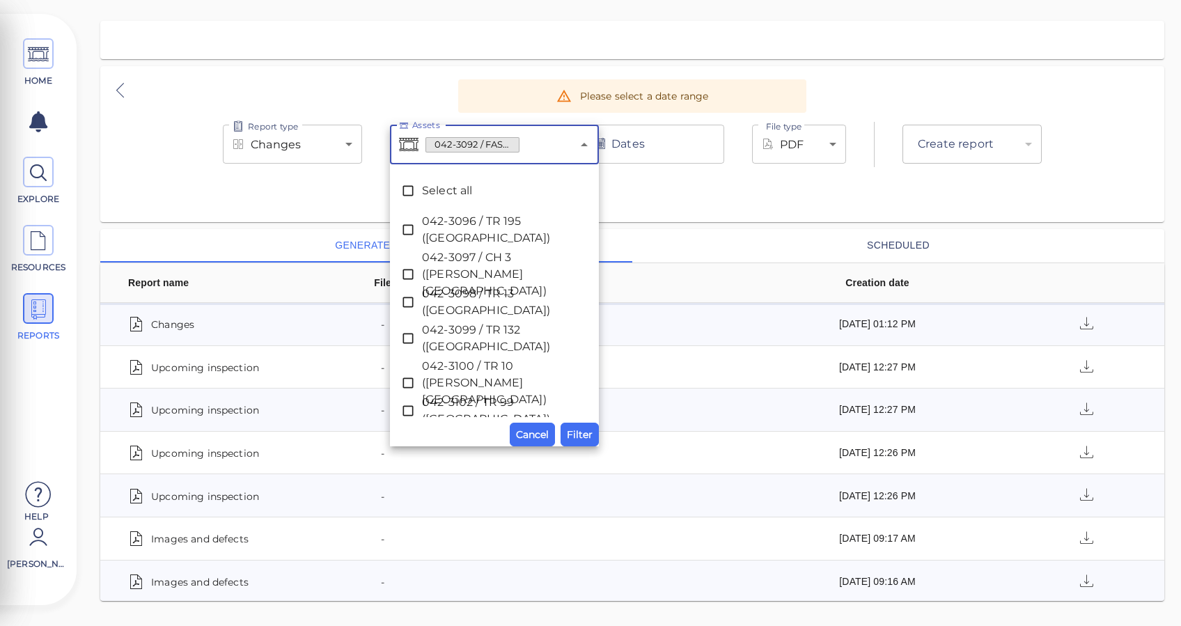
scroll to position [2361, 0]
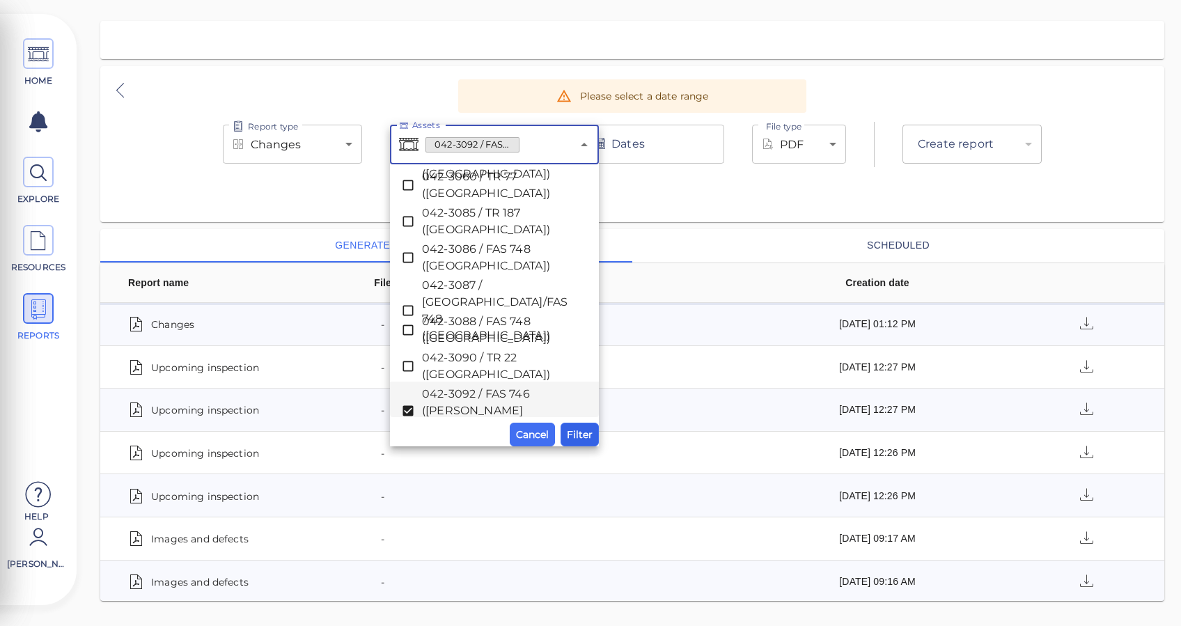
click at [580, 431] on span "Filter" at bounding box center [580, 434] width 26 height 17
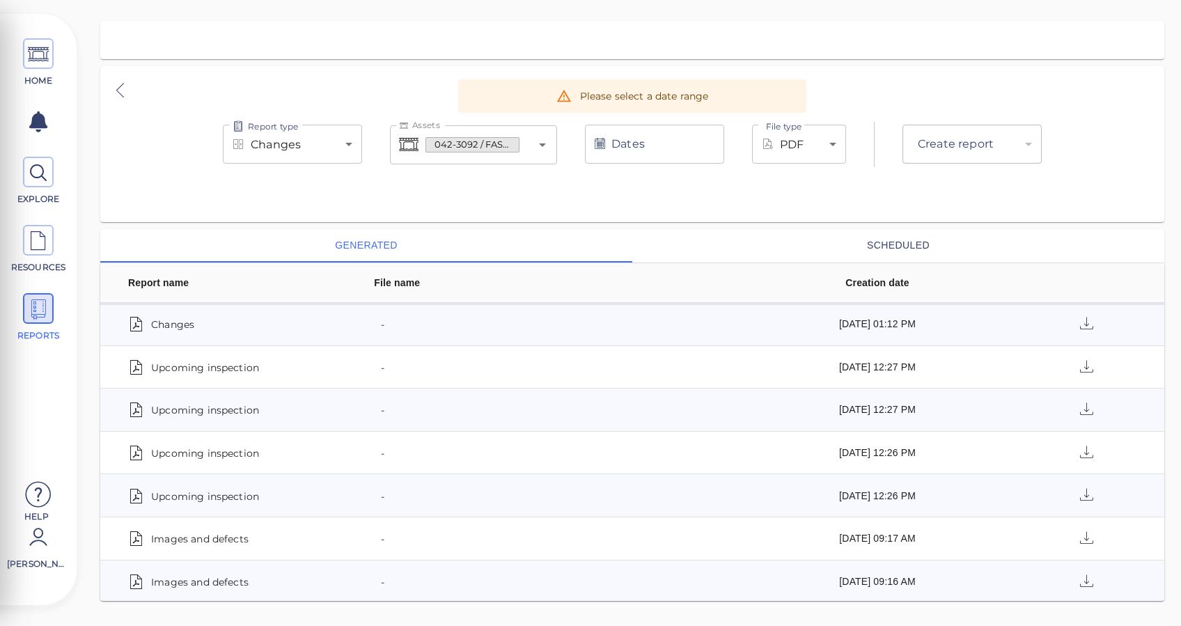
click at [685, 143] on input "Dates" at bounding box center [654, 144] width 139 height 39
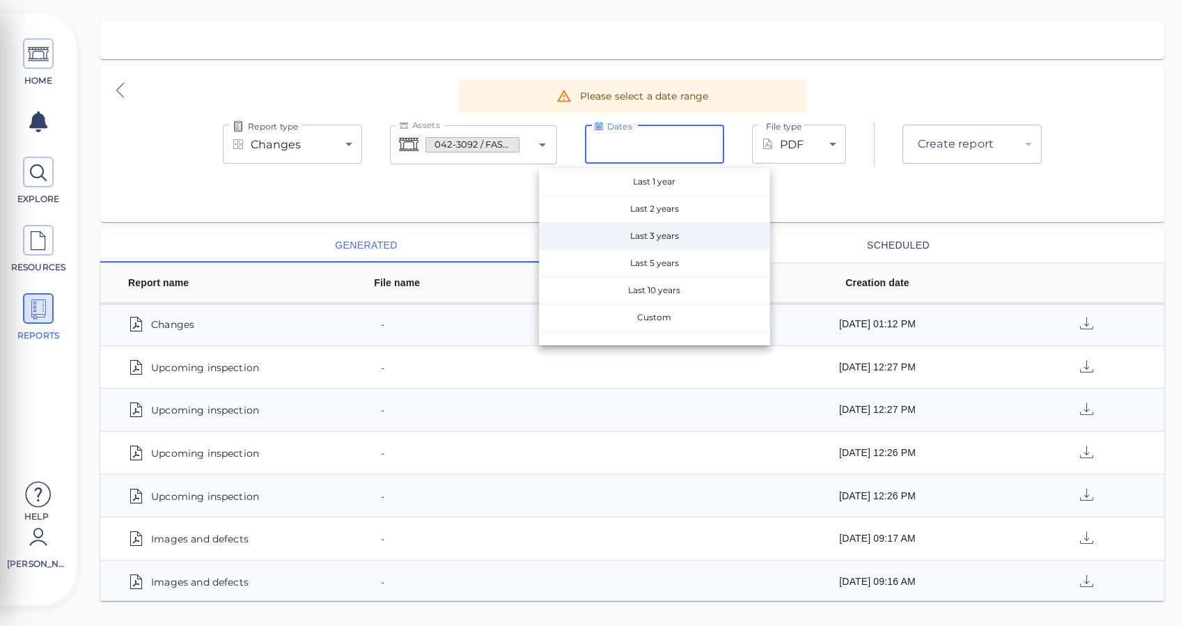
click at [670, 249] on span "Last 3 years" at bounding box center [654, 236] width 230 height 26
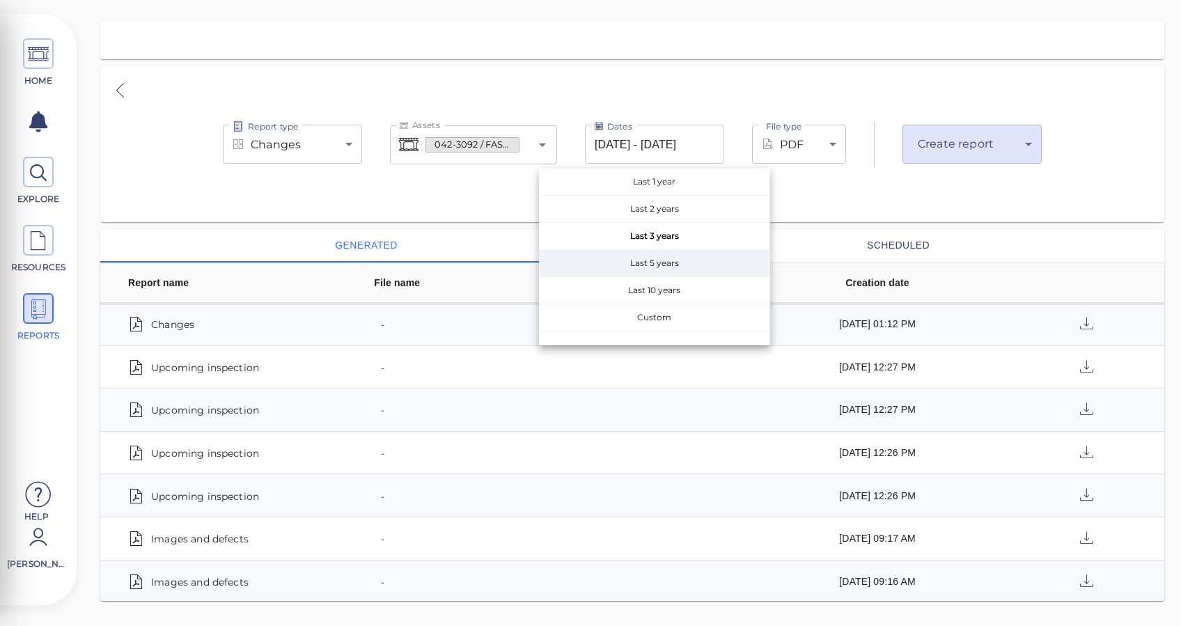
click at [650, 256] on span "Last 5 years" at bounding box center [654, 263] width 230 height 26
type input "[DATE] - [DATE]"
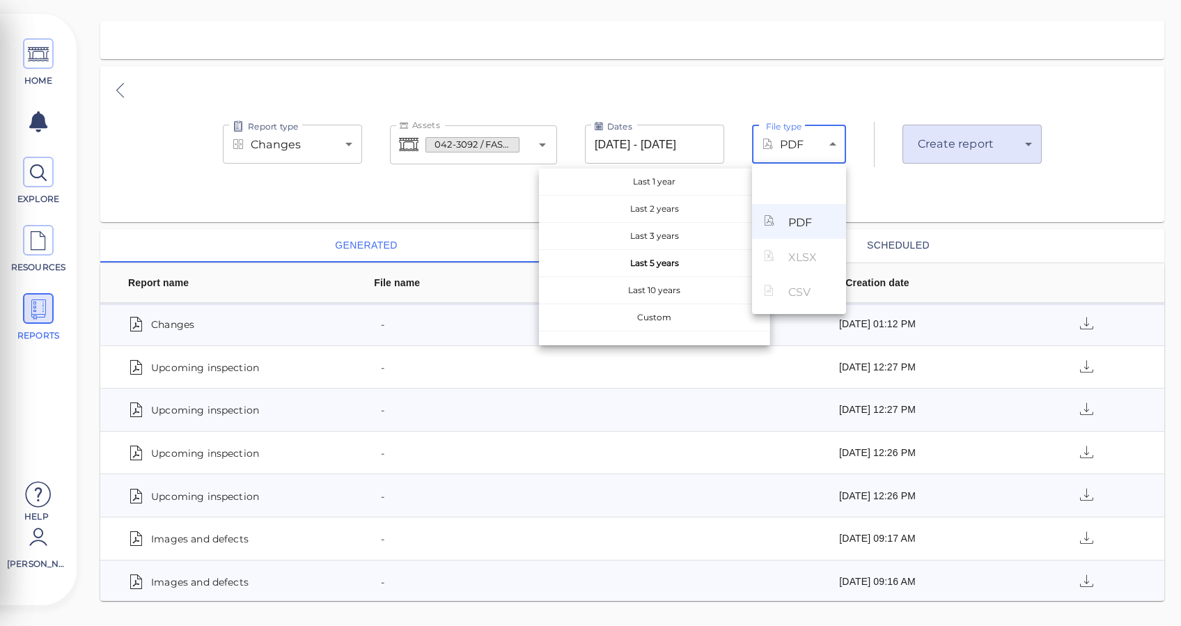
click at [806, 0] on body "This app is not optimized for mobile screens. Please access using a desktop or …" at bounding box center [590, 0] width 1181 height 0
click at [949, 140] on div at bounding box center [590, 313] width 1181 height 626
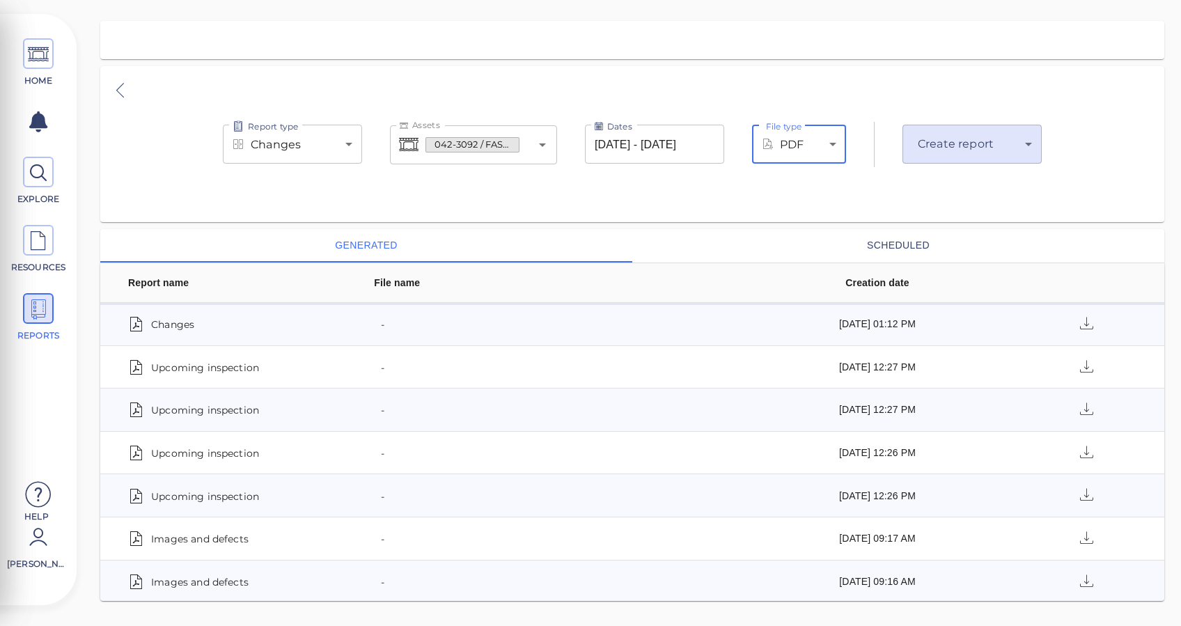
click at [951, 0] on body "This app is not optimized for mobile screens. Please access using a desktop or …" at bounding box center [590, 0] width 1181 height 0
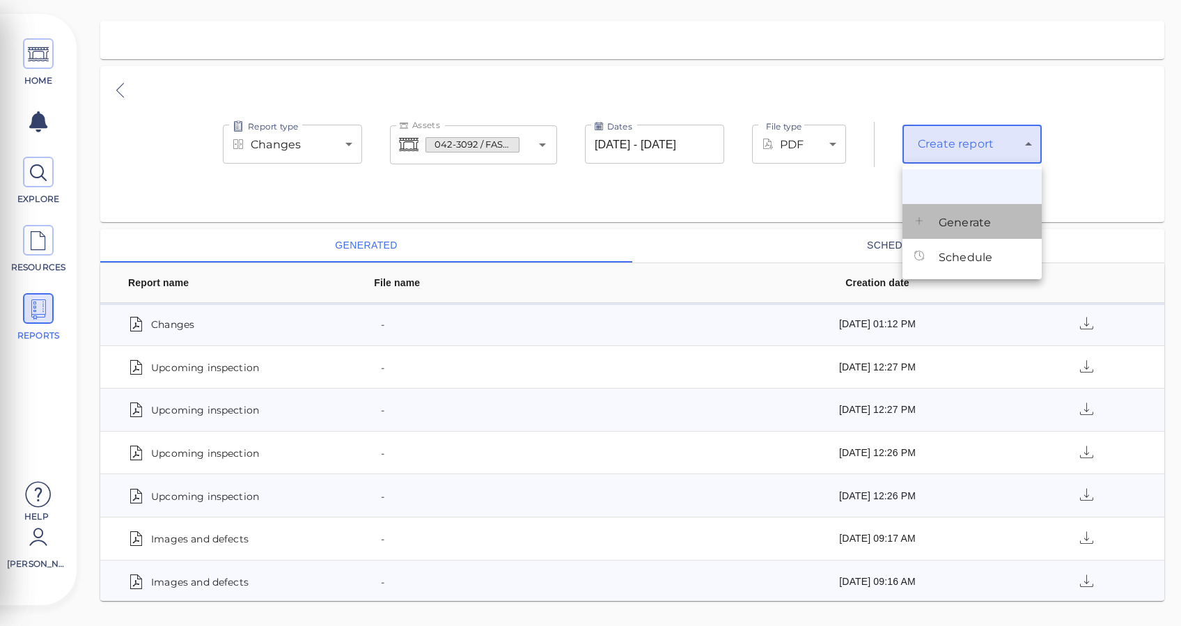
click at [954, 226] on span "Generate" at bounding box center [964, 222] width 52 height 17
